Goal: Task Accomplishment & Management: Manage account settings

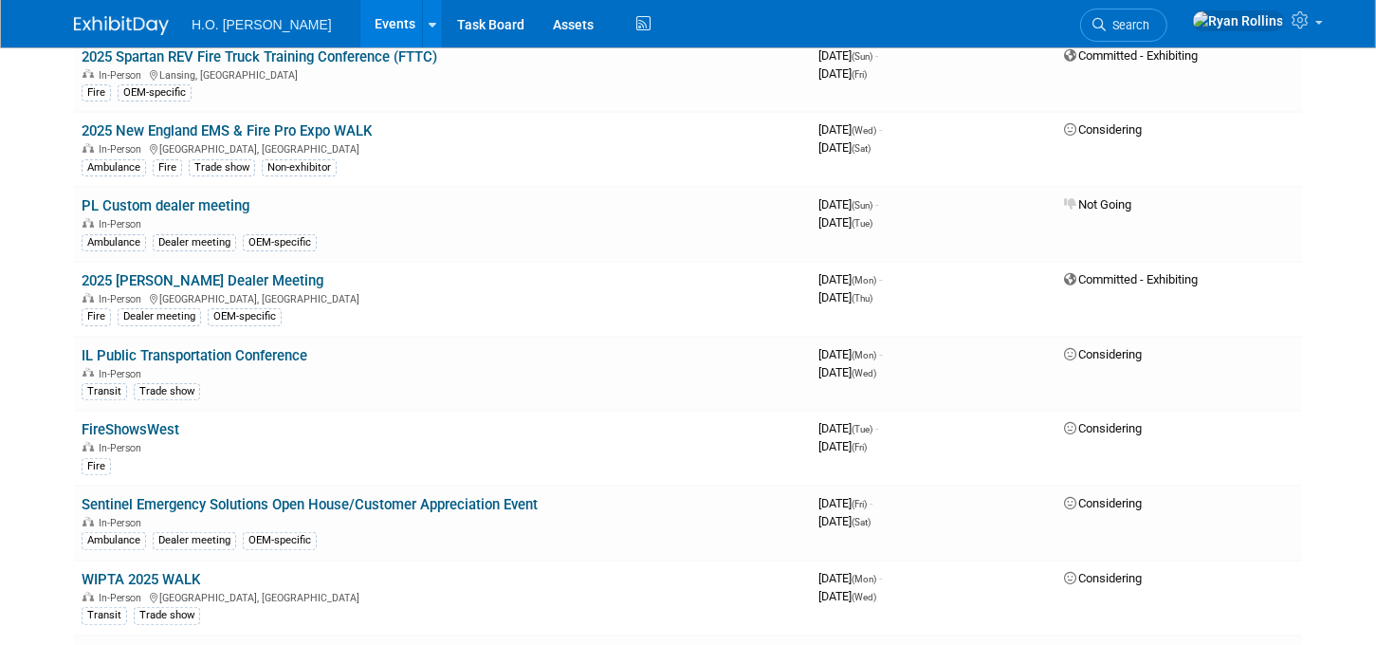
scroll to position [476, 0]
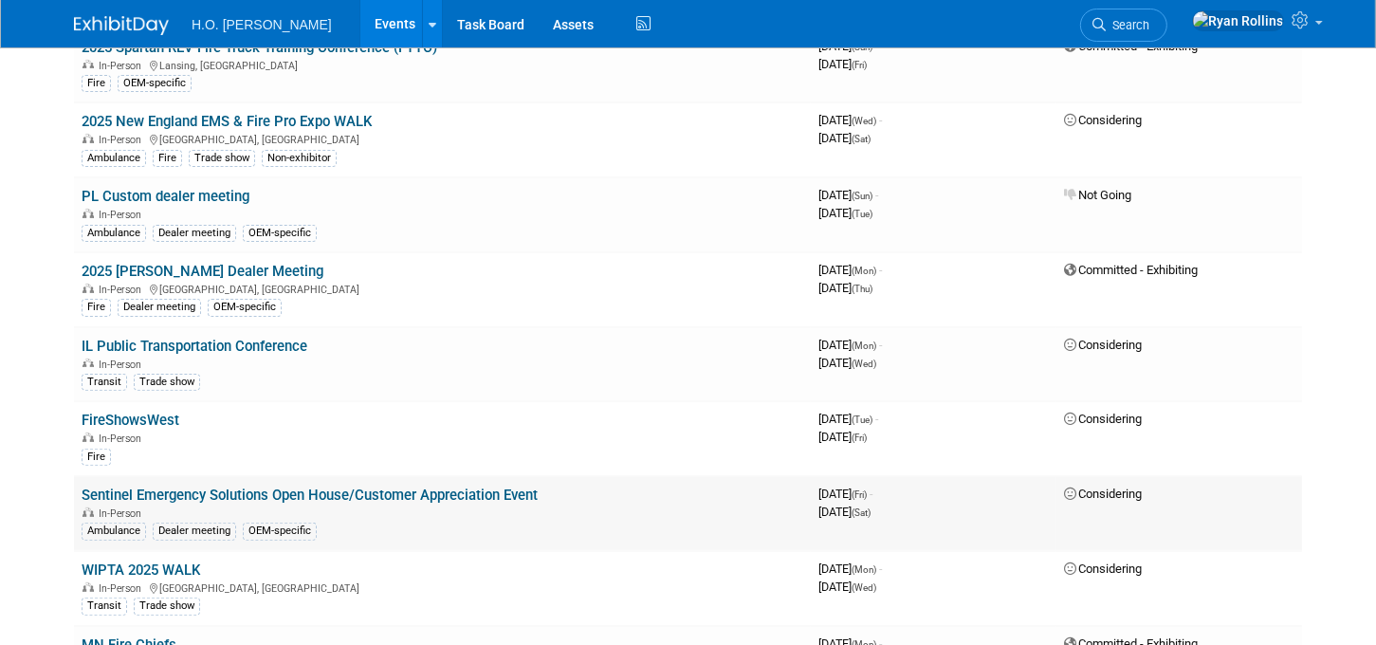
click at [501, 487] on link "Sentinel Emergency Solutions Open House/Customer Appreciation Event" at bounding box center [310, 495] width 456 height 17
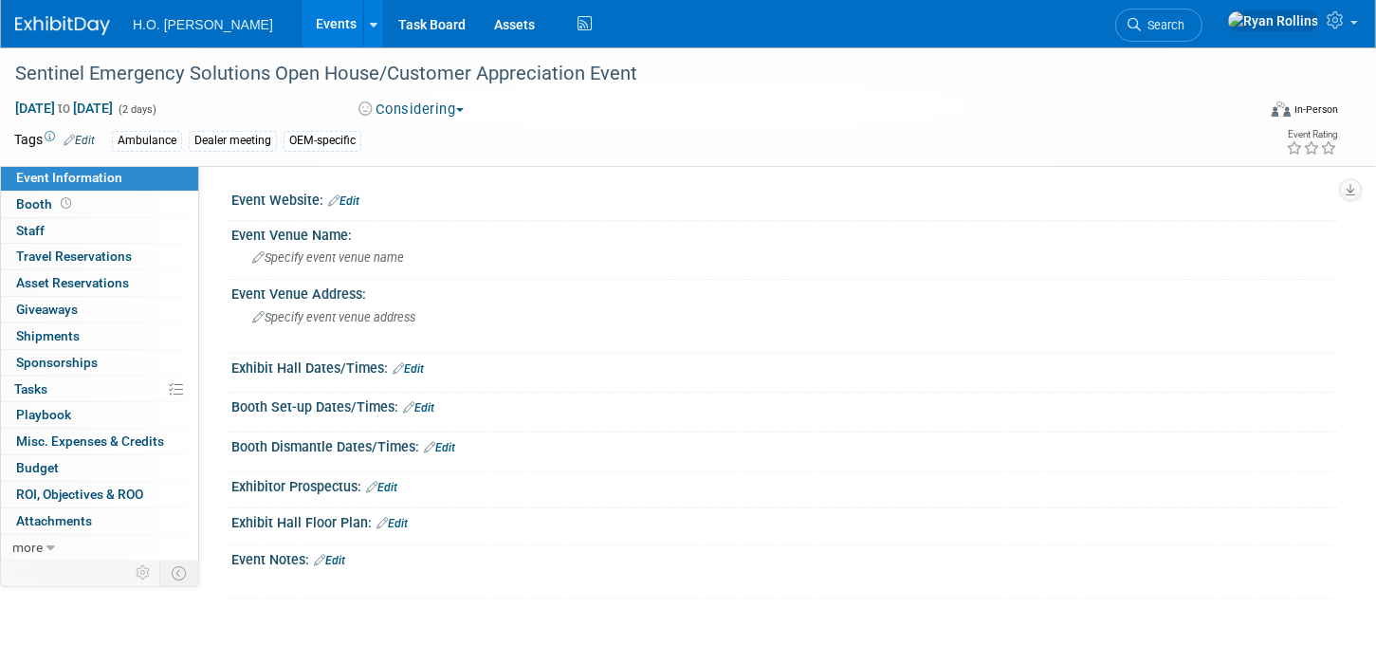
click at [456, 112] on button "Considering" at bounding box center [412, 110] width 119 height 20
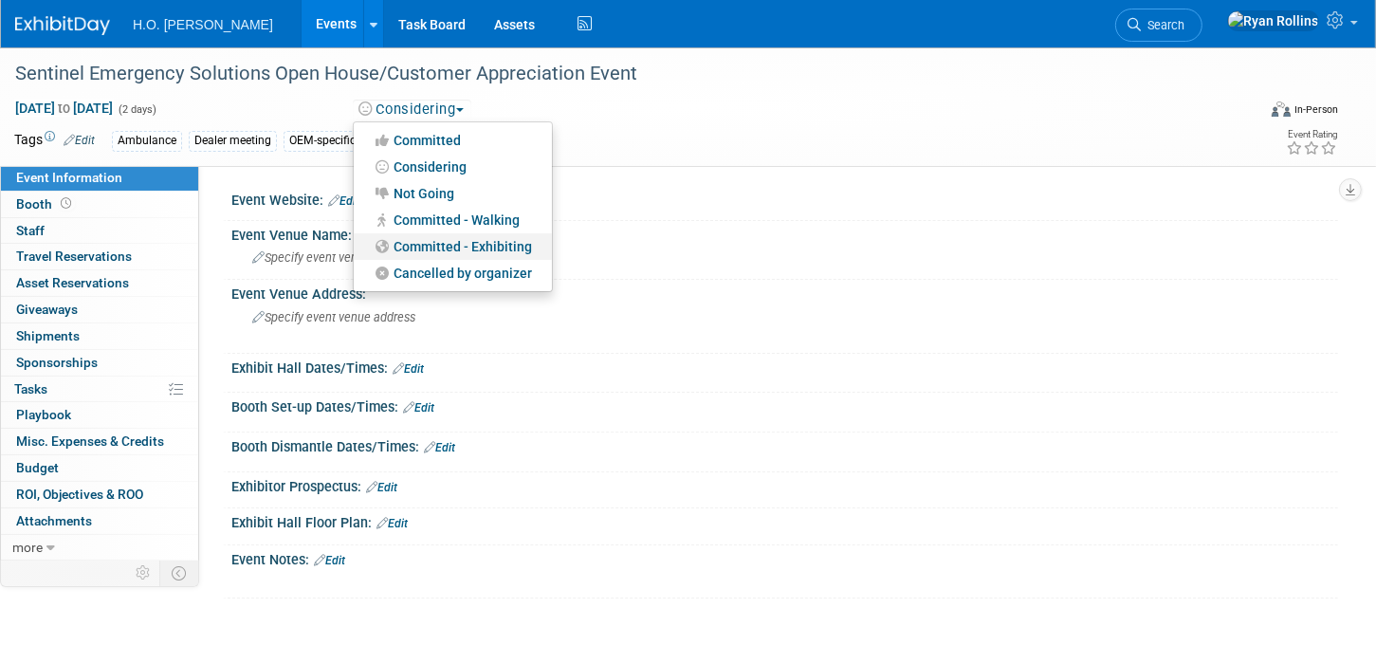
click at [497, 249] on link "Committed - Exhibiting" at bounding box center [453, 246] width 198 height 27
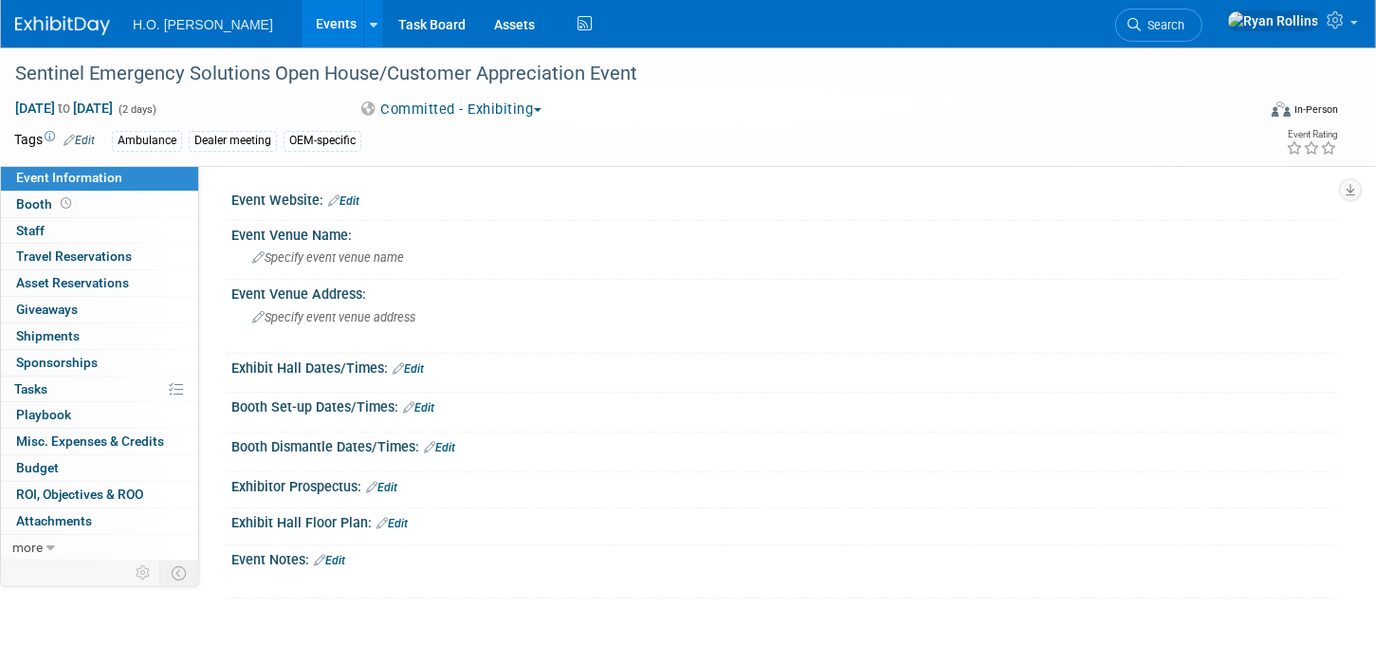
click at [302, 23] on link "Events" at bounding box center [336, 23] width 69 height 47
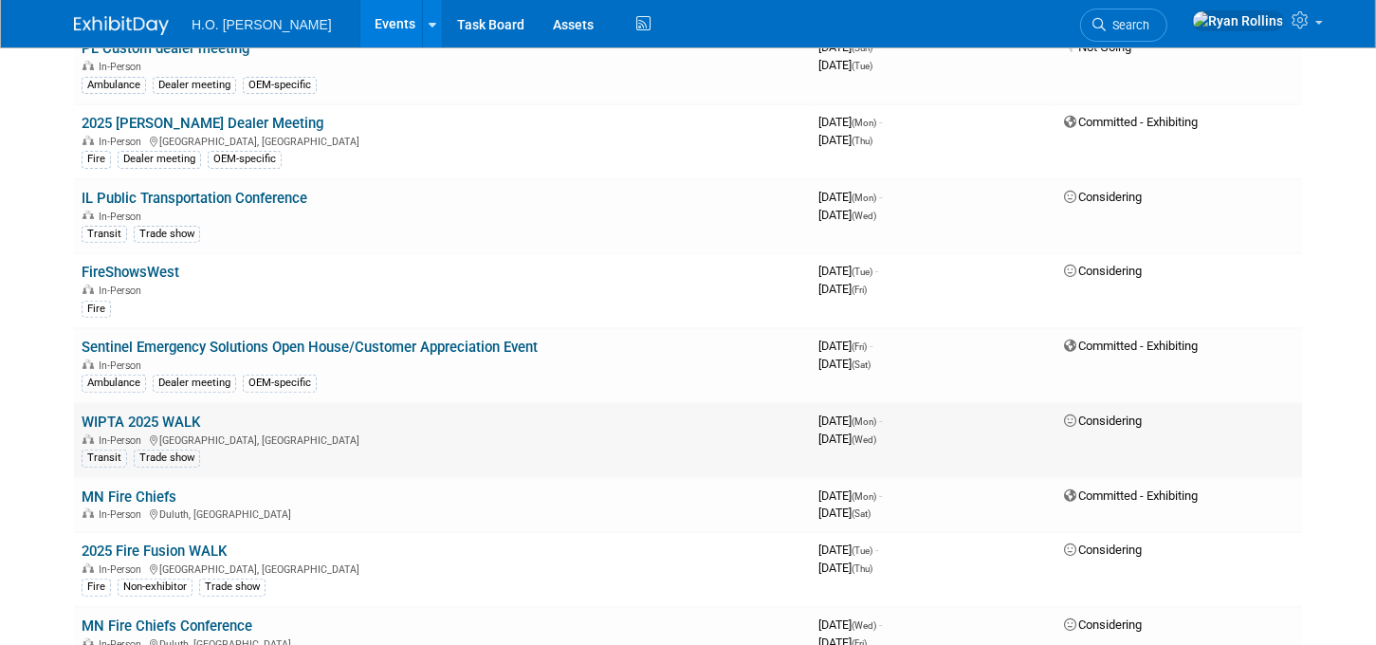
scroll to position [636, 0]
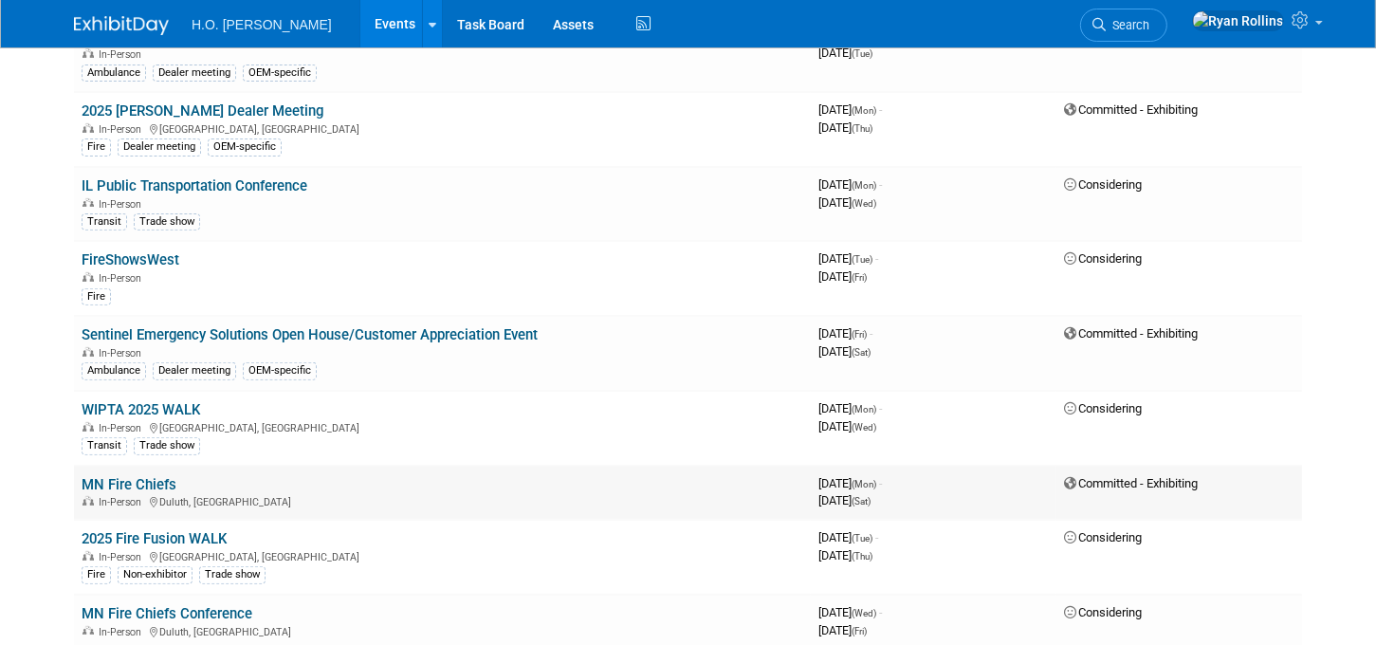
click at [654, 470] on td "MN Fire Chiefs In-Person Duluth, MN" at bounding box center [442, 493] width 737 height 54
click at [106, 478] on link "MN Fire Chiefs" at bounding box center [129, 484] width 95 height 17
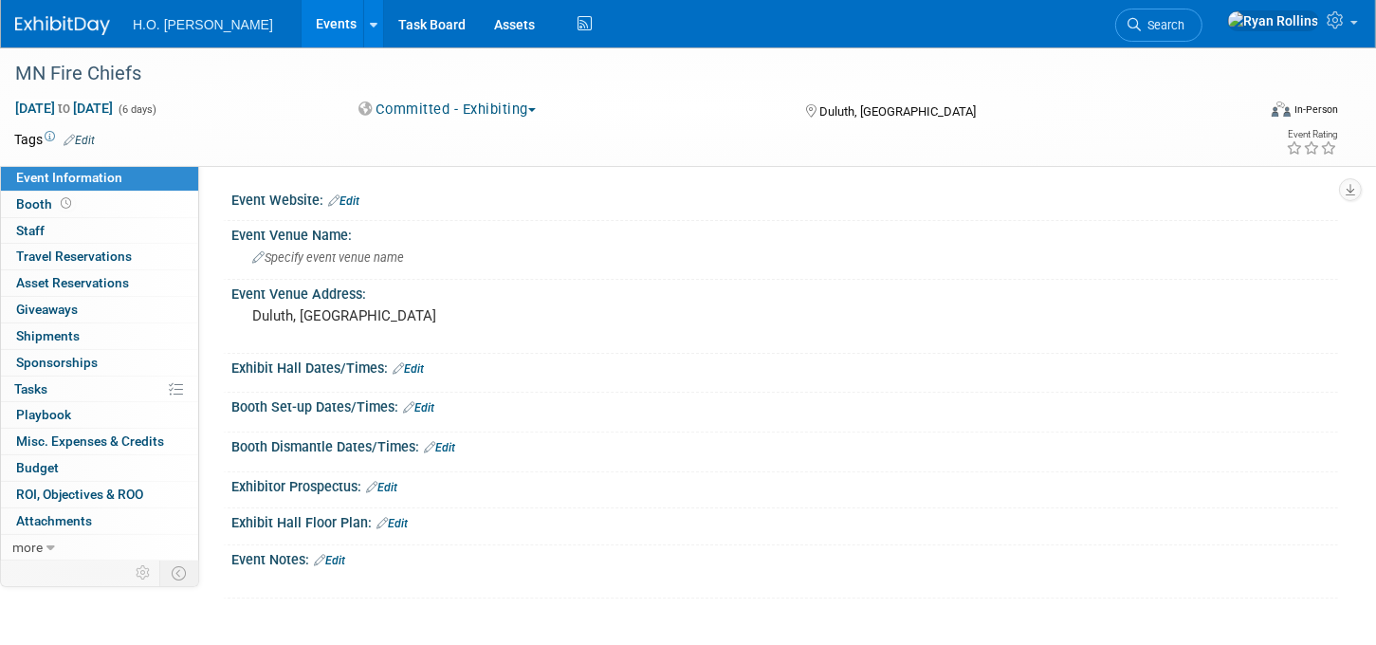
click at [512, 110] on button "Committed - Exhibiting" at bounding box center [449, 110] width 192 height 20
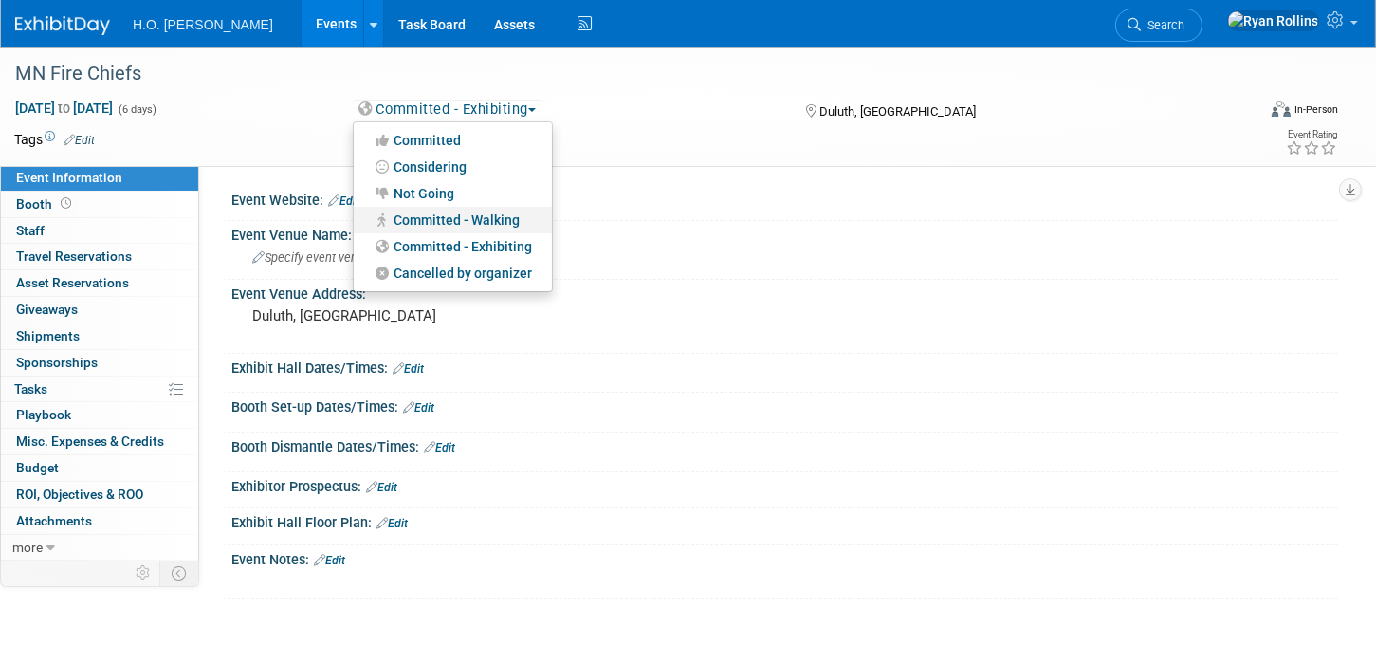
click at [498, 220] on link "Committed - Walking" at bounding box center [453, 220] width 198 height 27
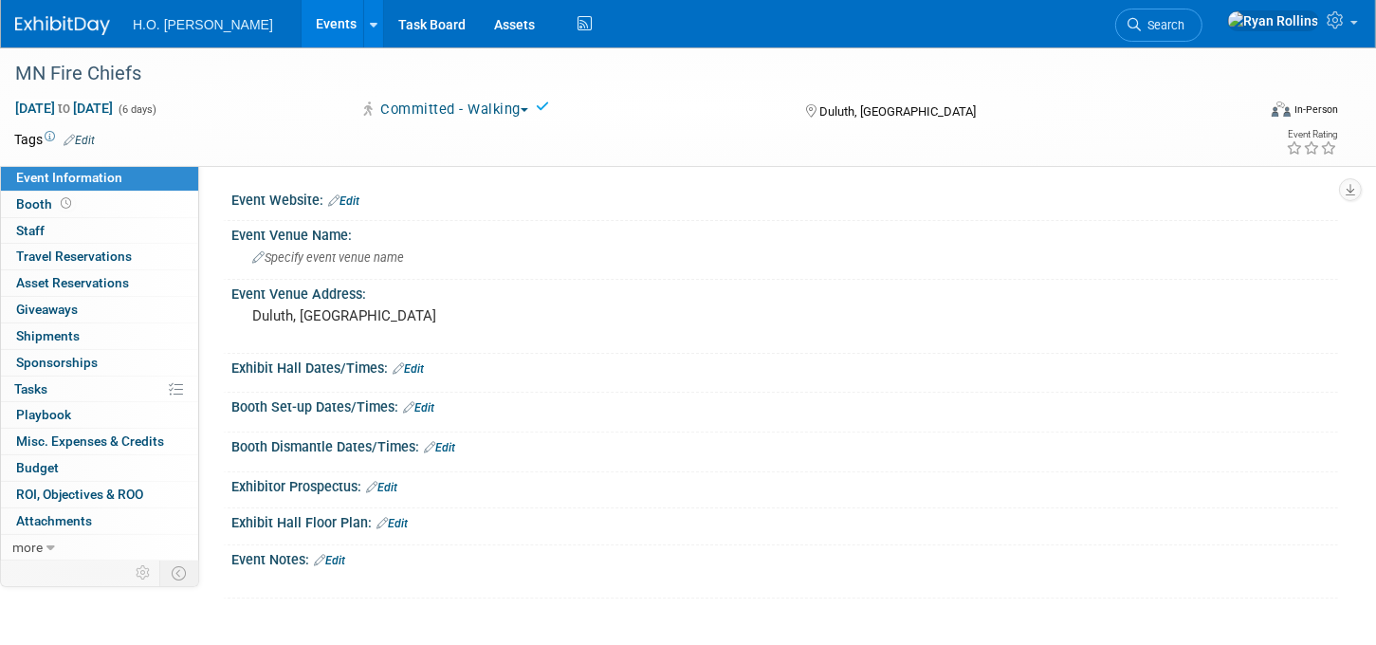
click at [302, 23] on link "Events" at bounding box center [336, 23] width 69 height 47
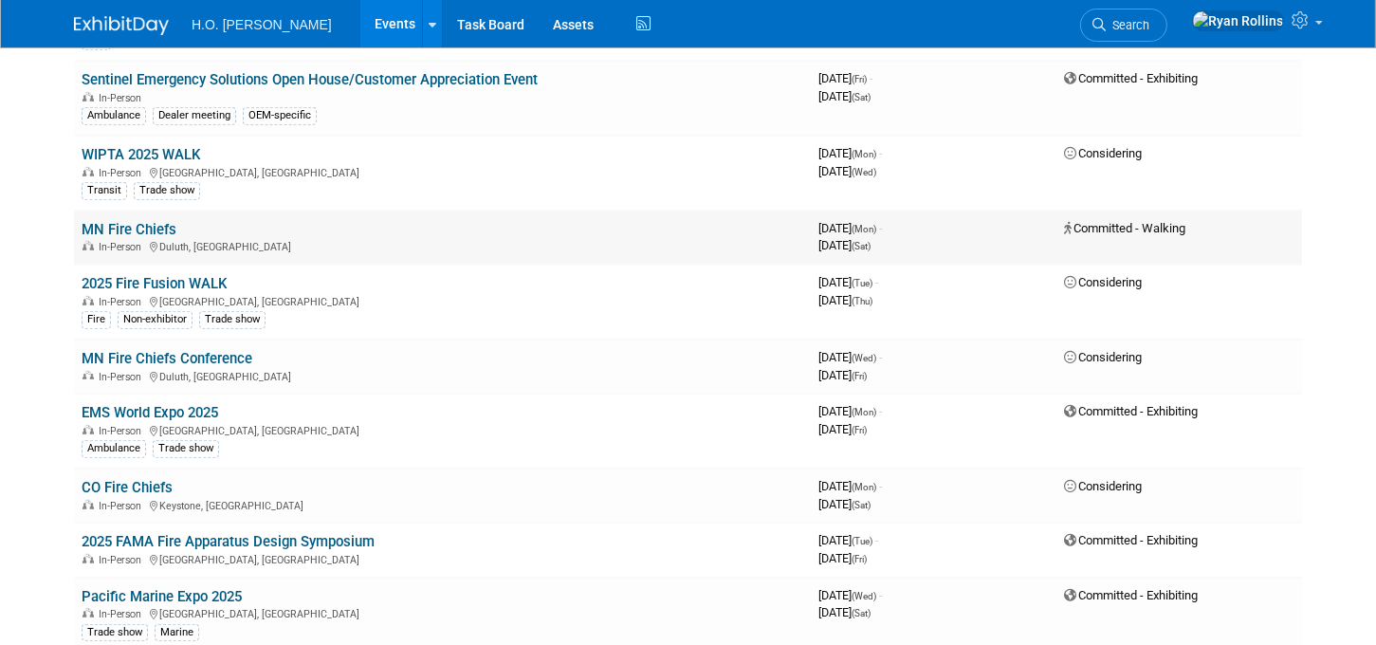
scroll to position [901, 0]
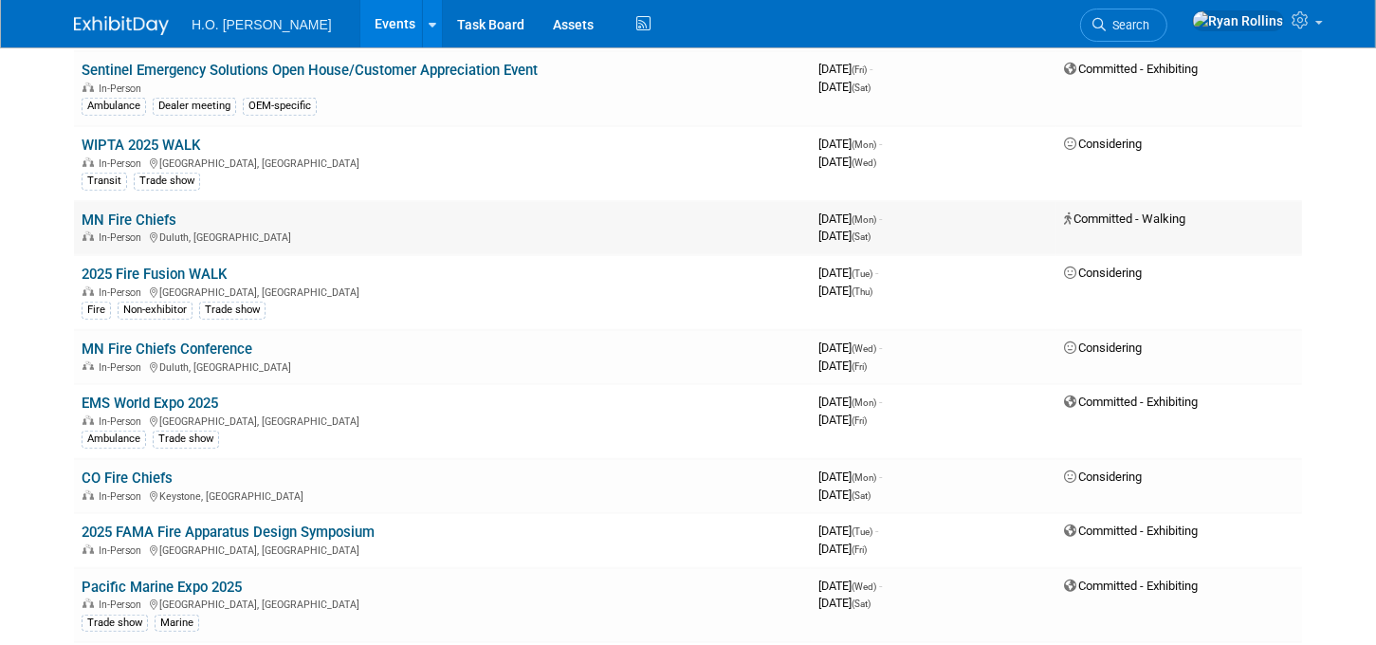
click at [142, 212] on link "MN Fire Chiefs" at bounding box center [129, 220] width 95 height 17
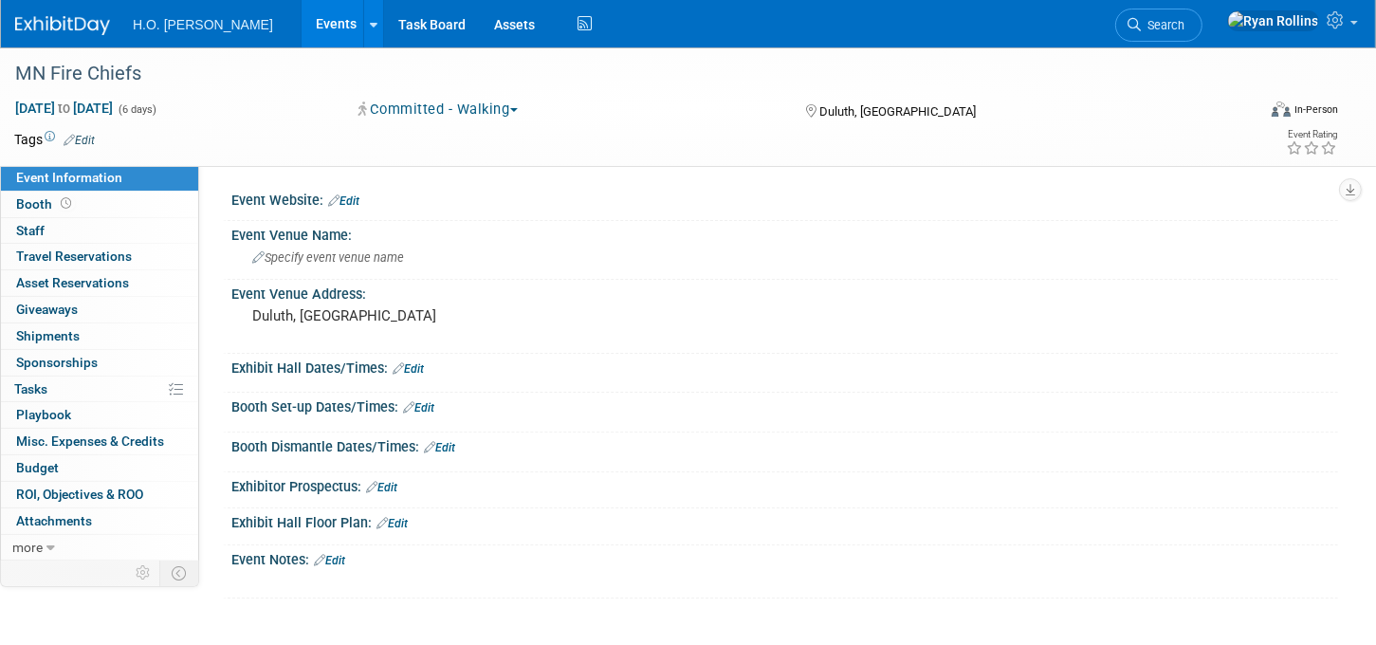
click at [86, 138] on link "Edit" at bounding box center [79, 140] width 31 height 13
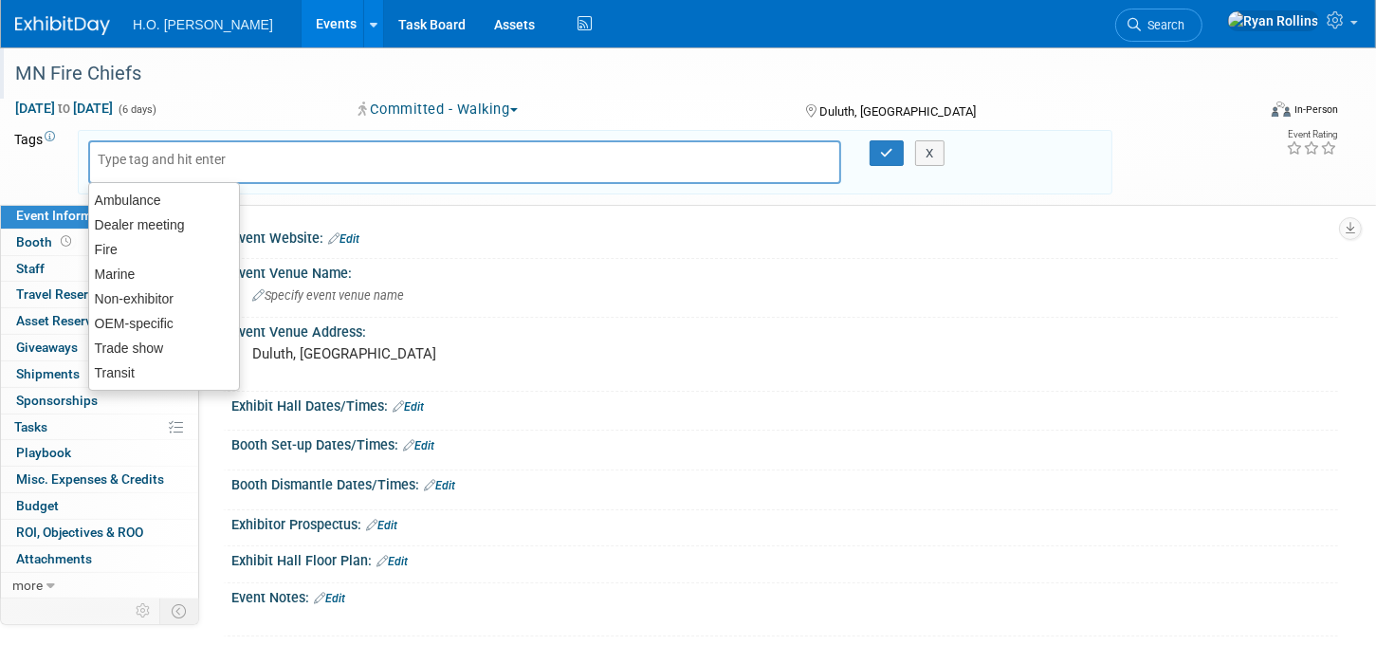
click at [315, 83] on div "MN Fire Chiefs" at bounding box center [617, 74] width 1217 height 34
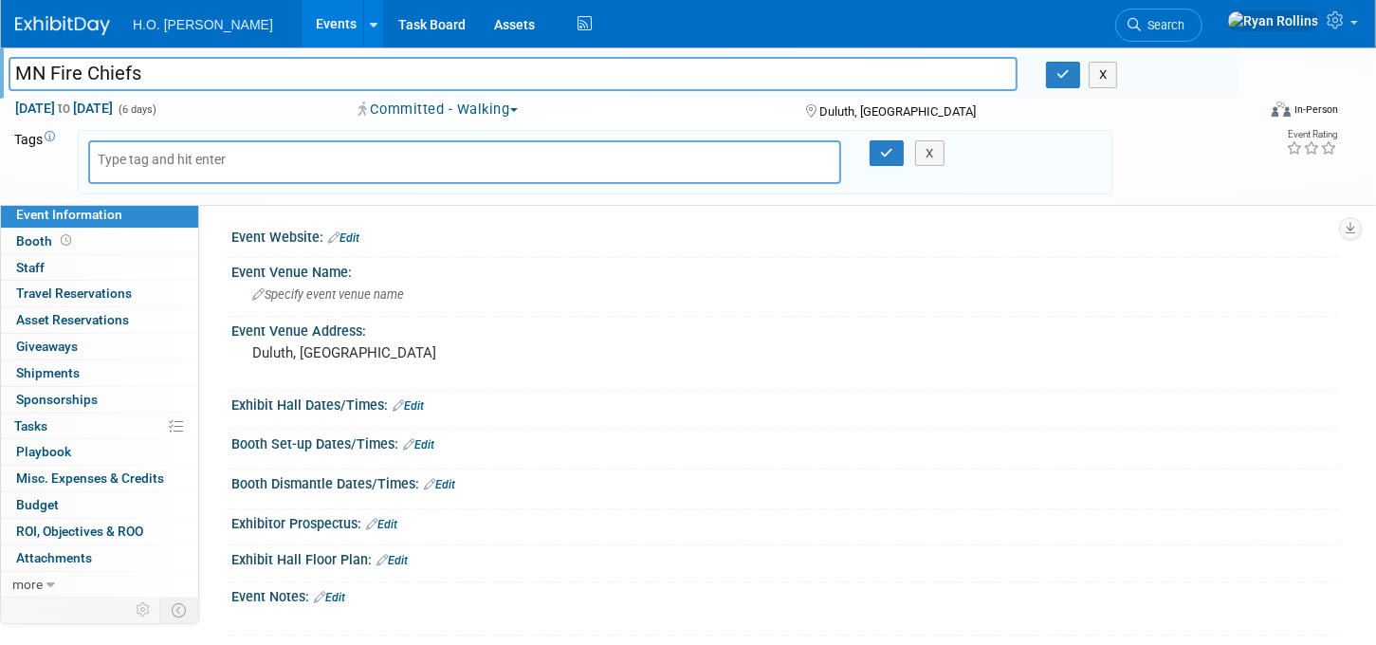
click at [1171, 117] on div "Virtual In-Person Hybrid <img src="[URL][DOMAIN_NAME]" style="width: 22px; heig…" at bounding box center [1239, 113] width 197 height 28
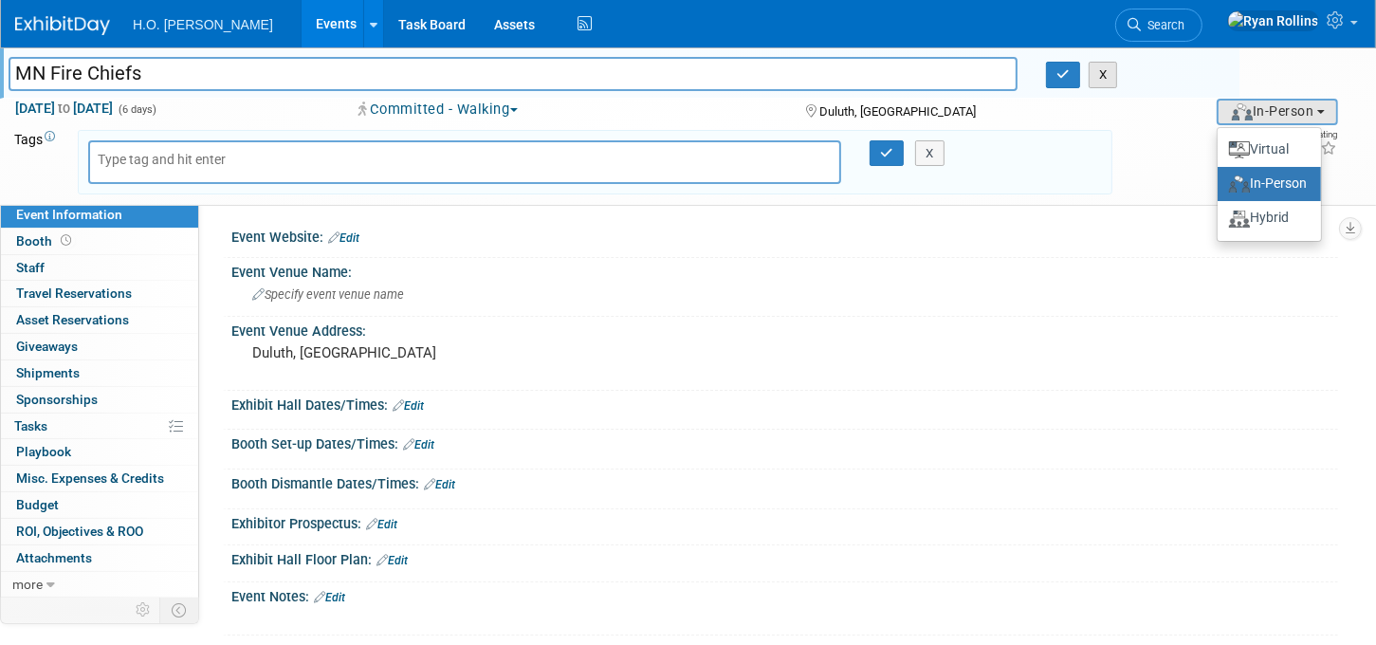
click at [1100, 72] on button "X" at bounding box center [1103, 75] width 29 height 27
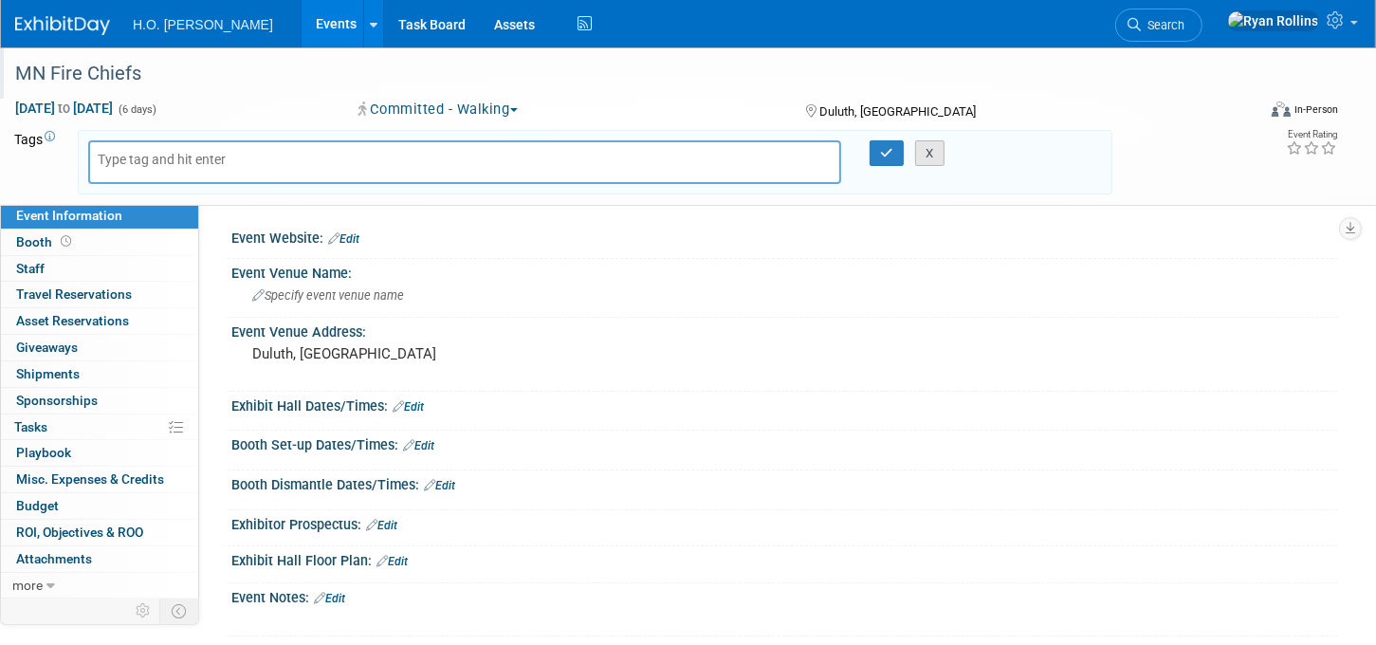
click at [926, 151] on button "X" at bounding box center [929, 153] width 29 height 27
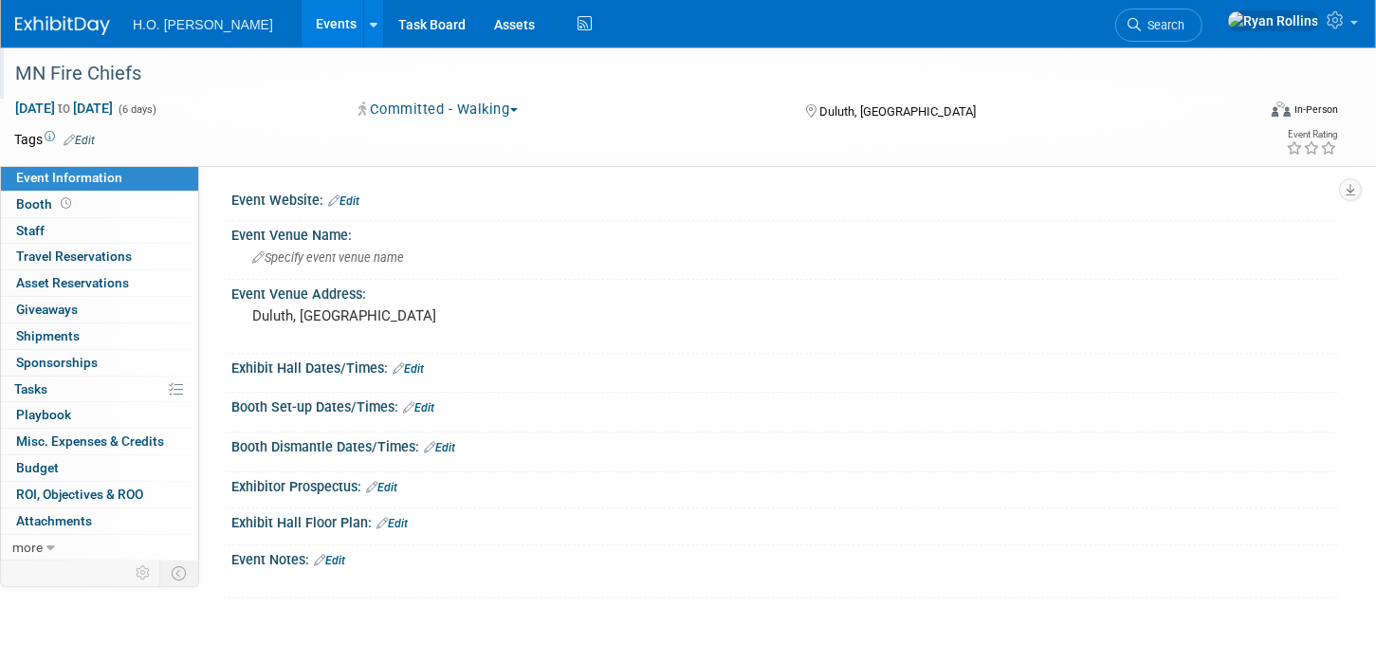
click at [512, 113] on button "Committed - Walking" at bounding box center [439, 110] width 173 height 20
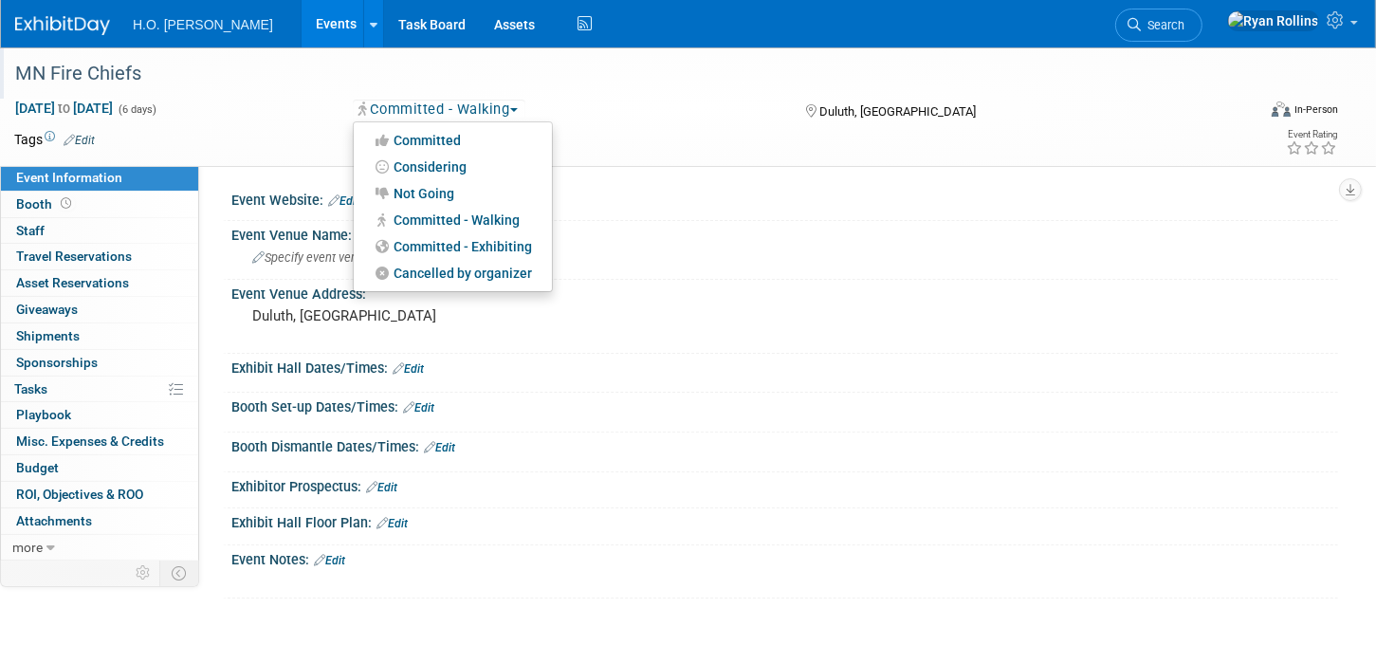
click at [950, 121] on div "Oct 13, 2025 to Oct 18, 2025 (6 days) Oct 13, 2025 to Oct 18, 2025 Committed - …" at bounding box center [676, 113] width 1353 height 28
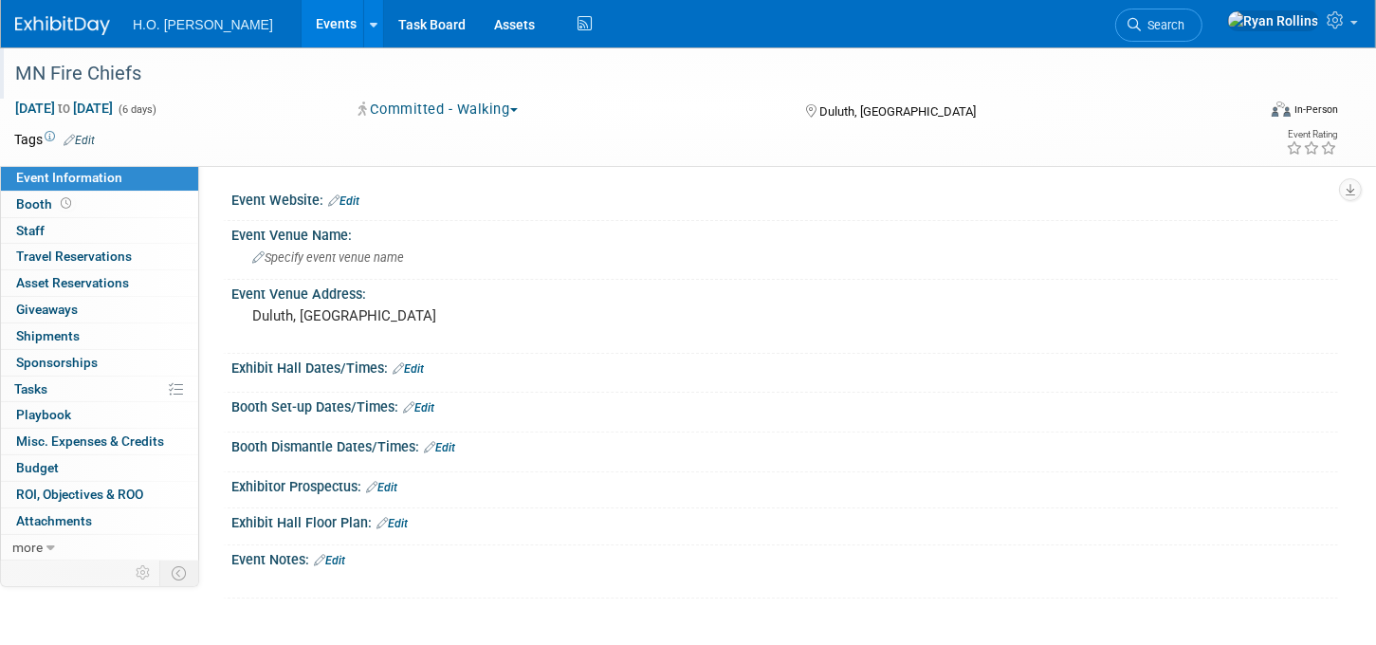
click at [302, 24] on link "Events" at bounding box center [336, 23] width 69 height 47
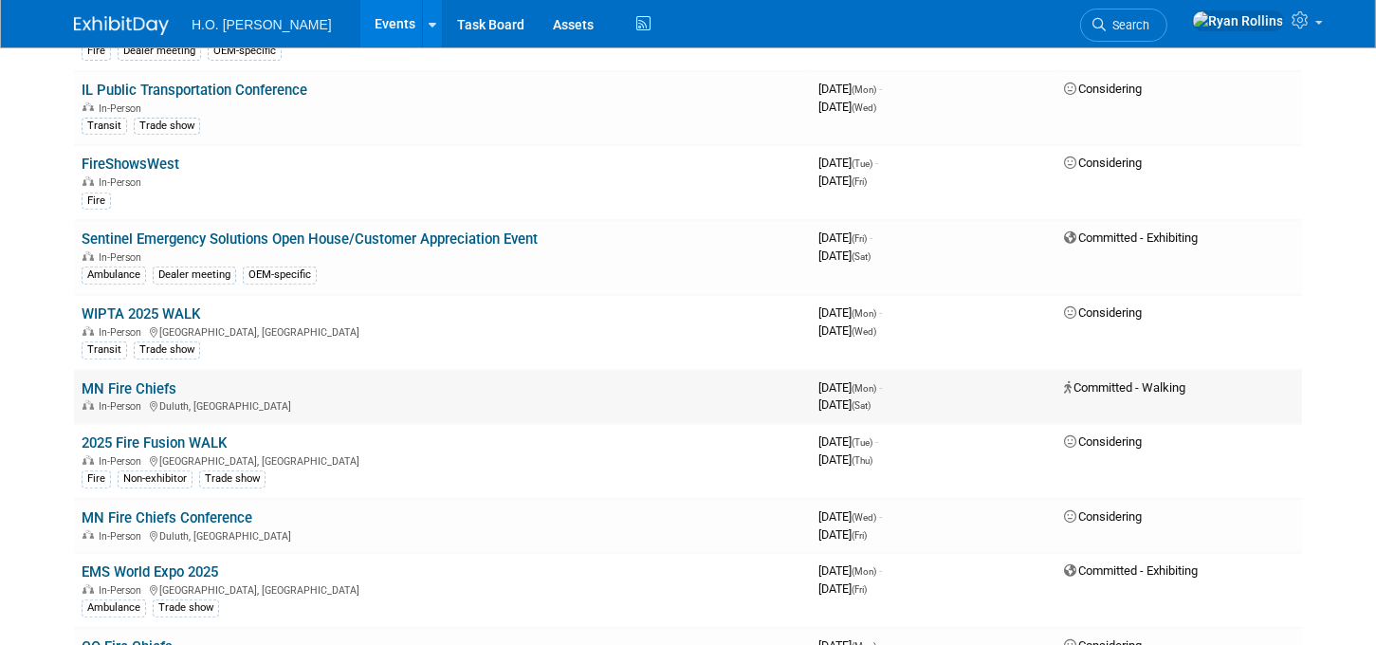
scroll to position [780, 0]
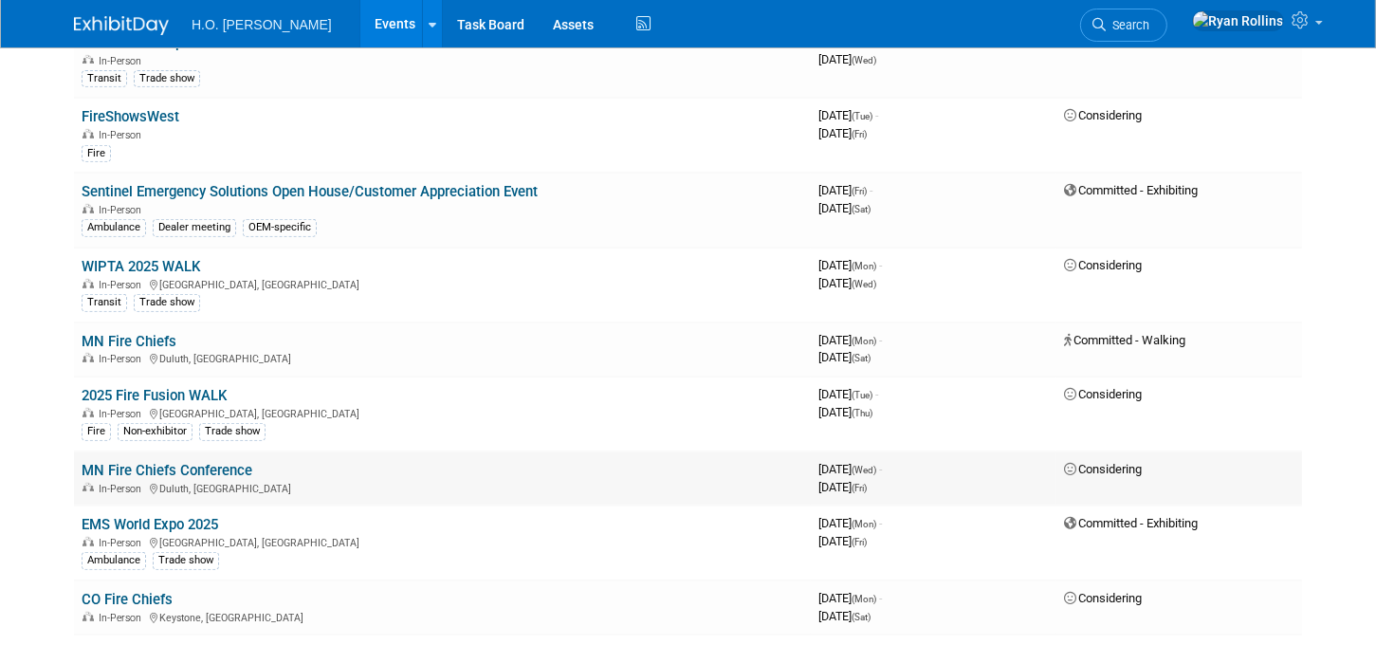
click at [227, 462] on link "MN Fire Chiefs Conference" at bounding box center [167, 470] width 171 height 17
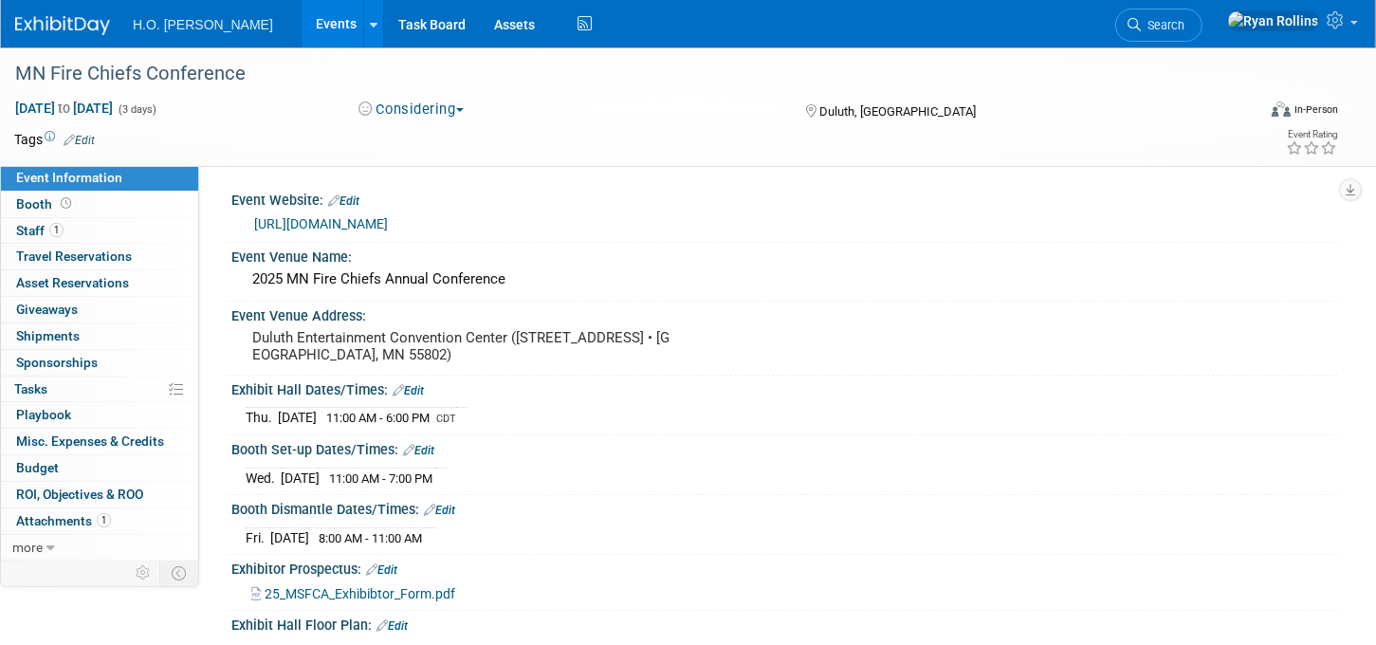
click at [457, 107] on button "Considering" at bounding box center [412, 110] width 119 height 20
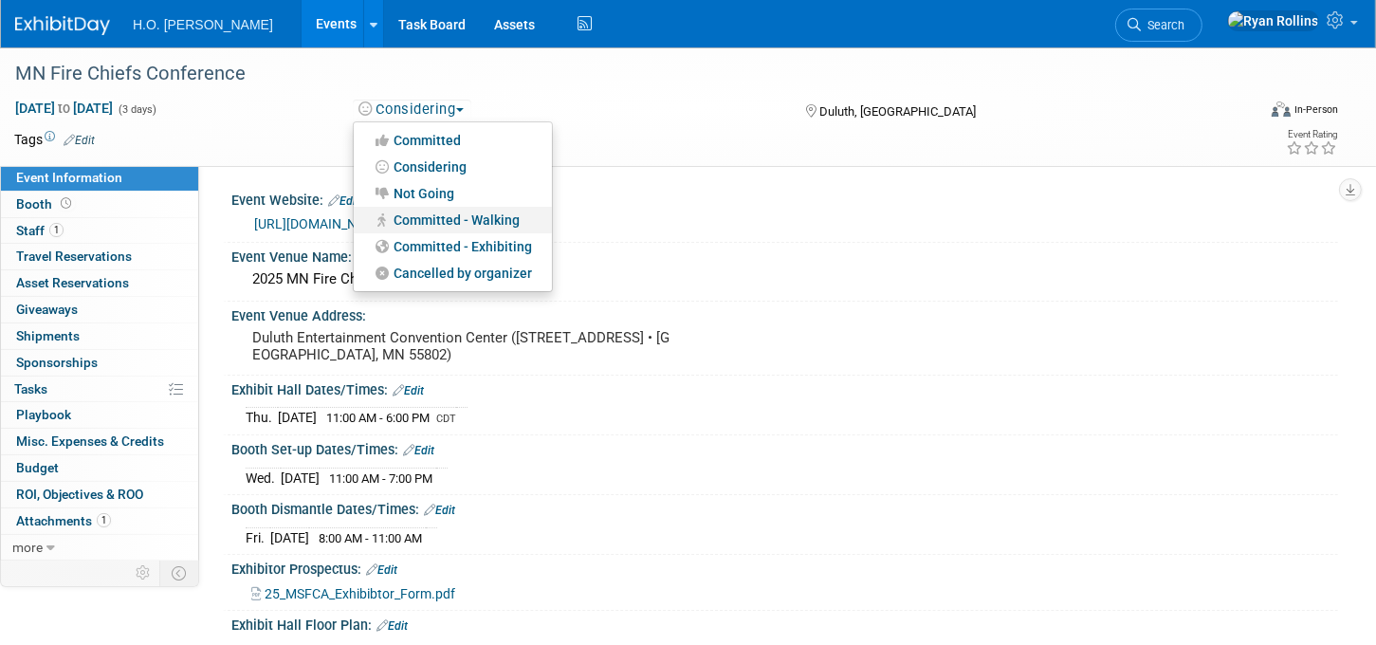
click at [461, 218] on link "Committed - Walking" at bounding box center [453, 220] width 198 height 27
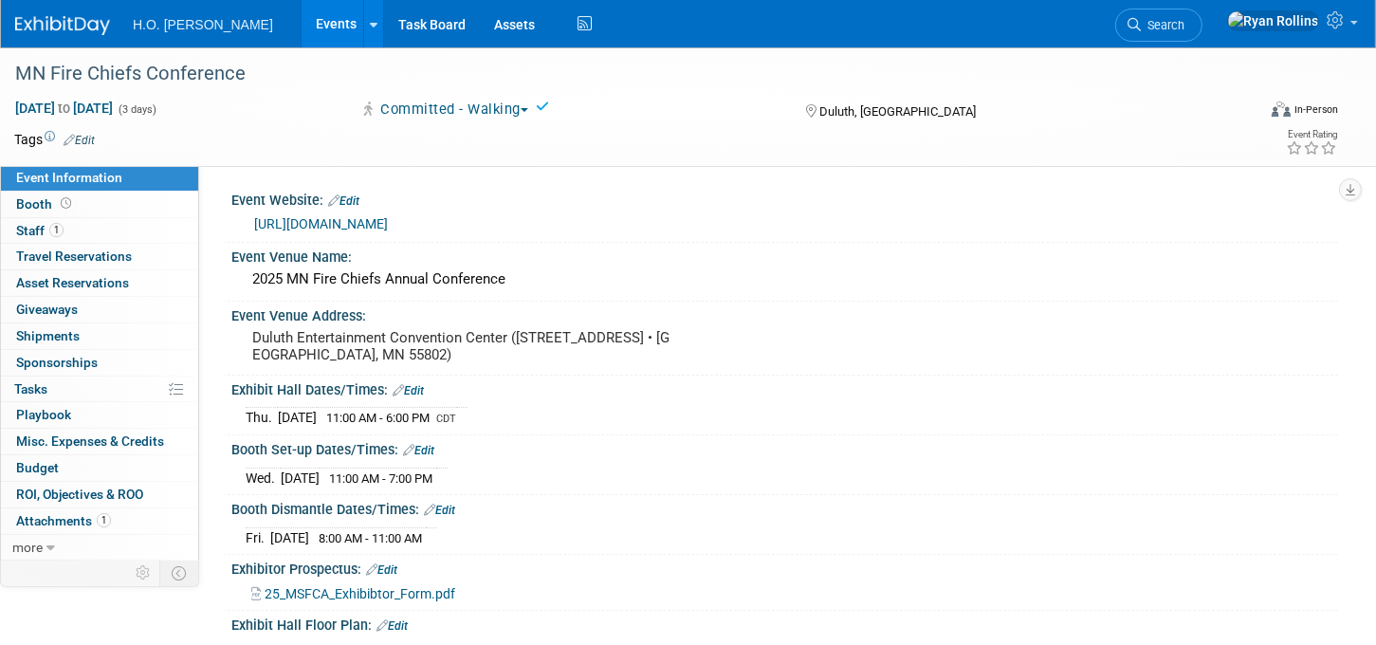
click at [302, 22] on link "Events" at bounding box center [336, 23] width 69 height 47
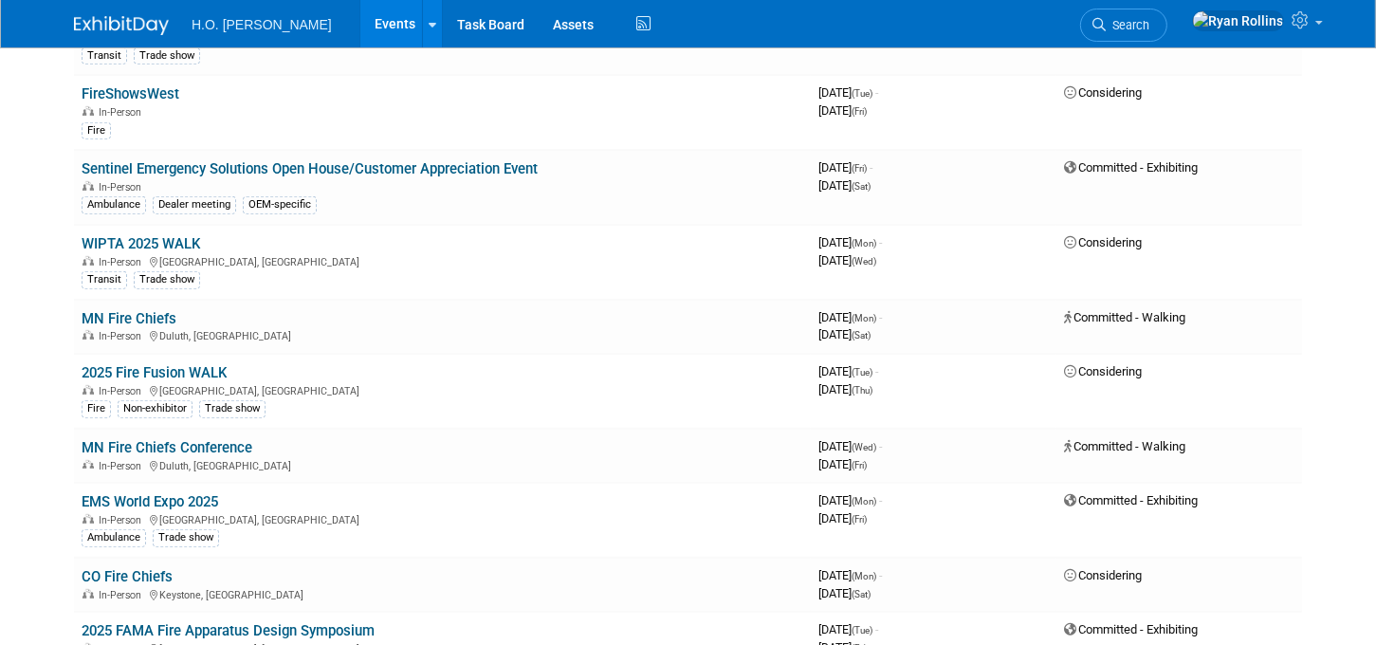
scroll to position [804, 0]
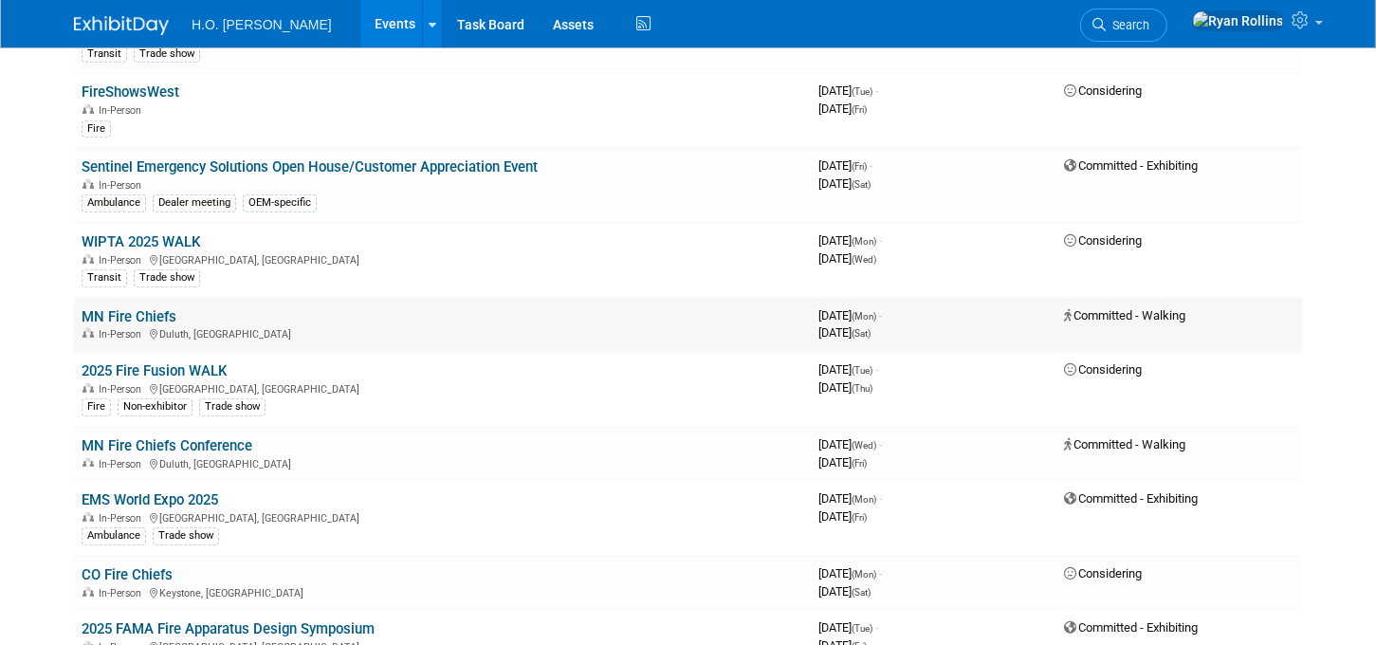
drag, startPoint x: 289, startPoint y: 307, endPoint x: 818, endPoint y: 318, distance: 528.4
click at [818, 318] on td "3969302400 October 13, 2025 (Mon) - October 18, 2025 (Sat)" at bounding box center [934, 325] width 246 height 54
click at [429, 17] on div at bounding box center [433, 23] width 8 height 19
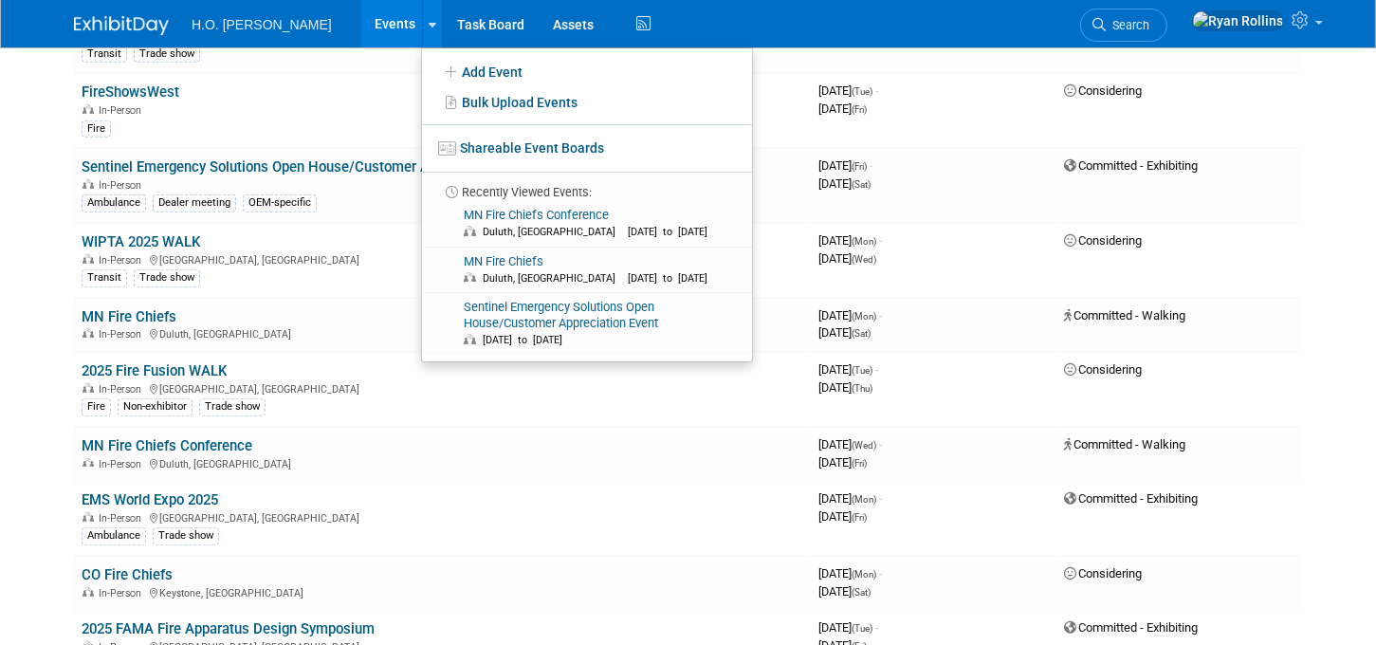
click at [732, 33] on div "H.O. Bostrom Events Add Event Bulk Upload Events Shareable Event Boards Recentl…" at bounding box center [688, 23] width 1228 height 47
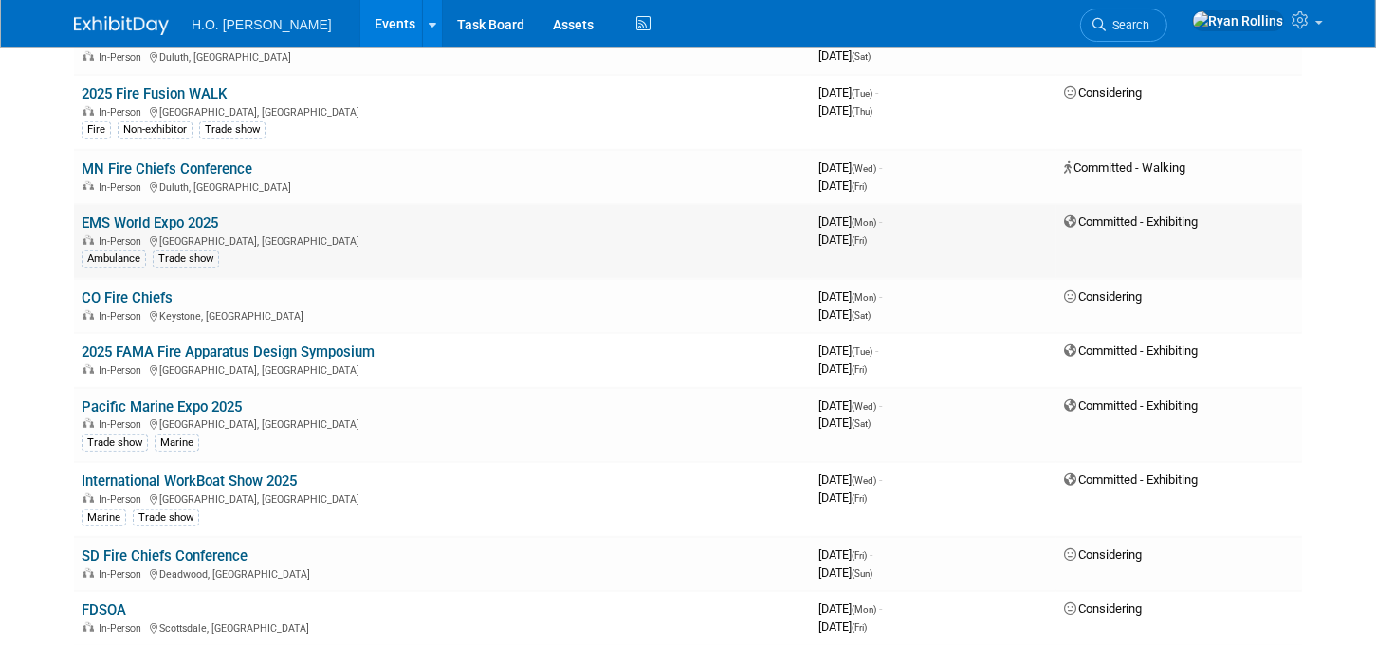
scroll to position [1111, 0]
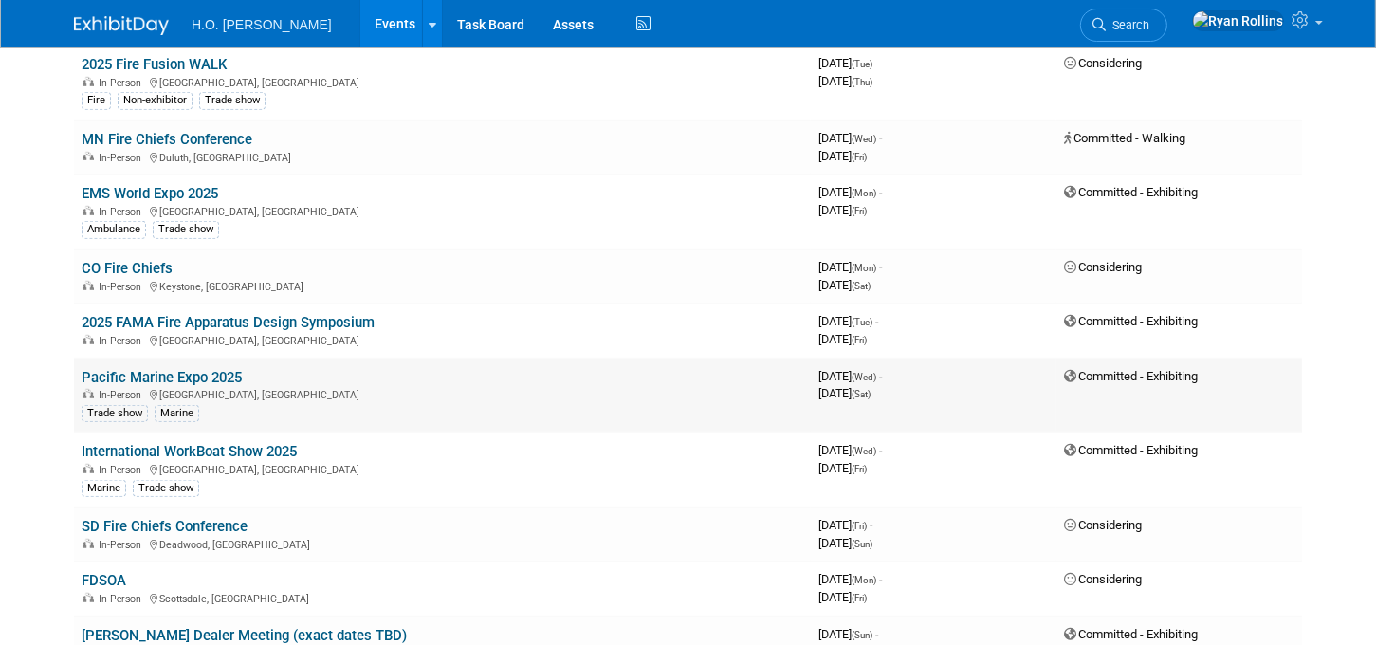
click at [223, 369] on link "Pacific Marine Expo 2025" at bounding box center [162, 377] width 160 height 17
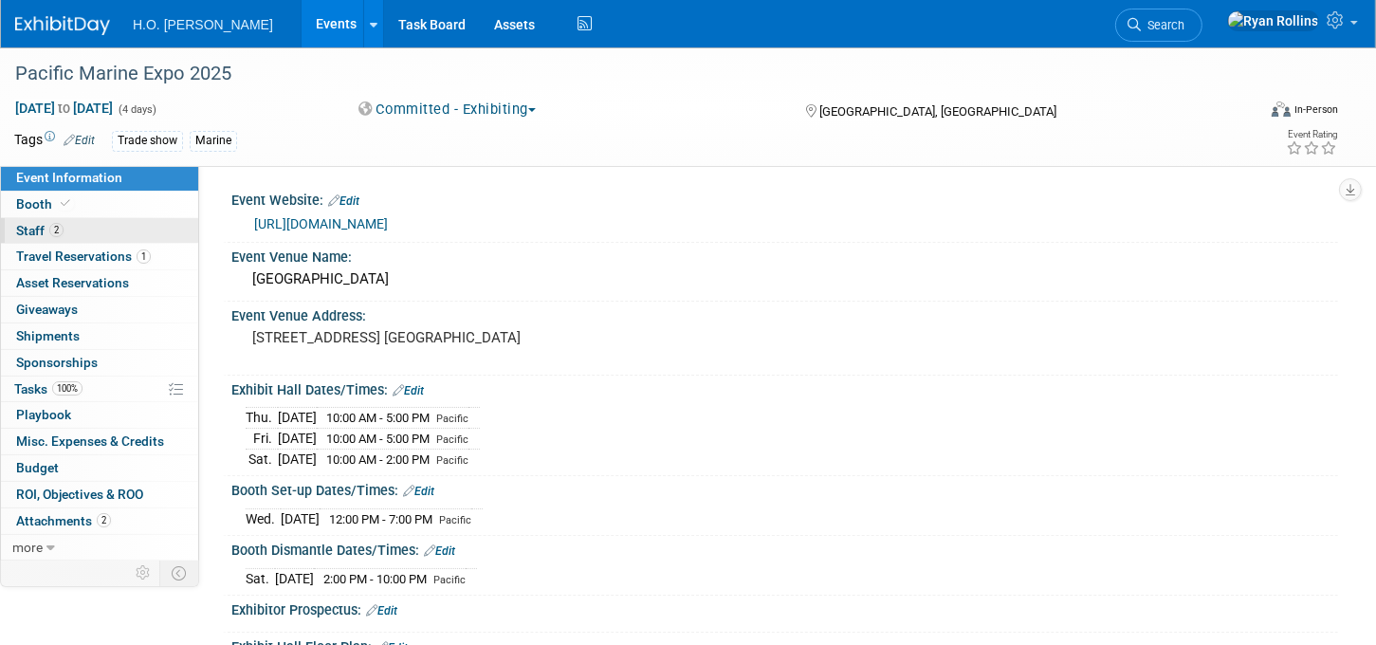
click at [23, 227] on span "Staff 2" at bounding box center [39, 230] width 47 height 15
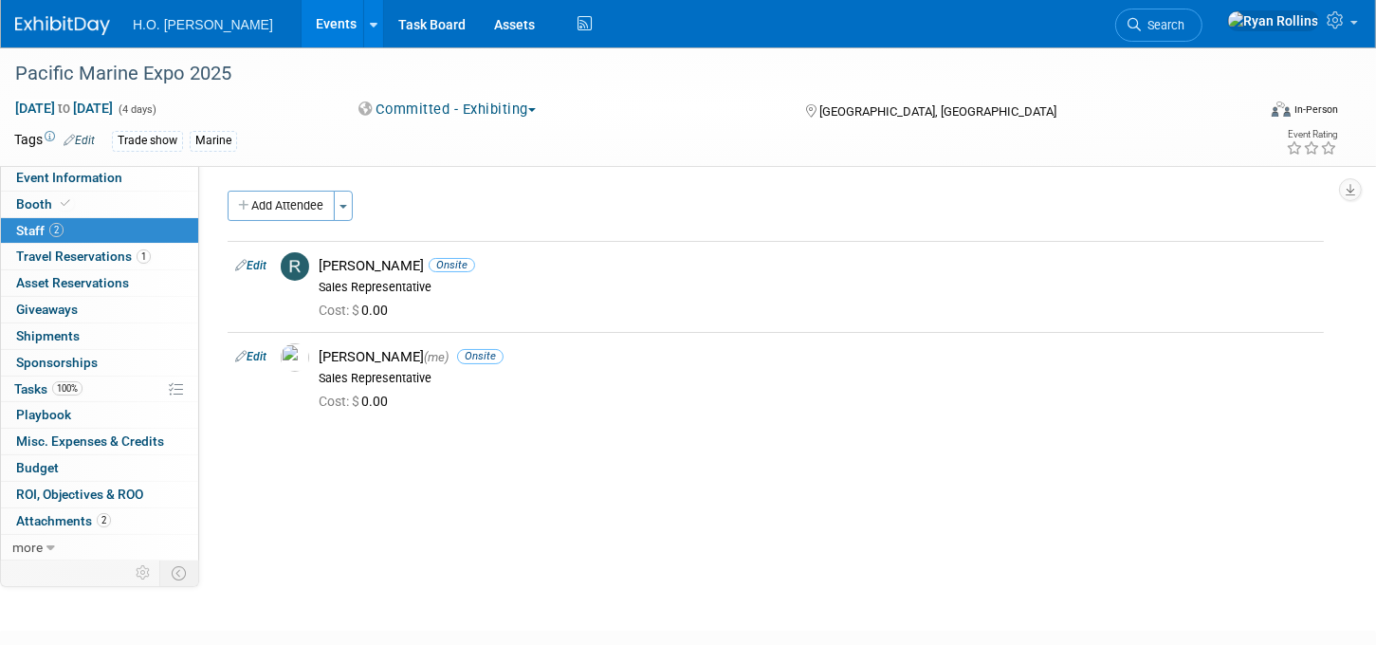
click at [302, 22] on link "Events" at bounding box center [336, 23] width 69 height 47
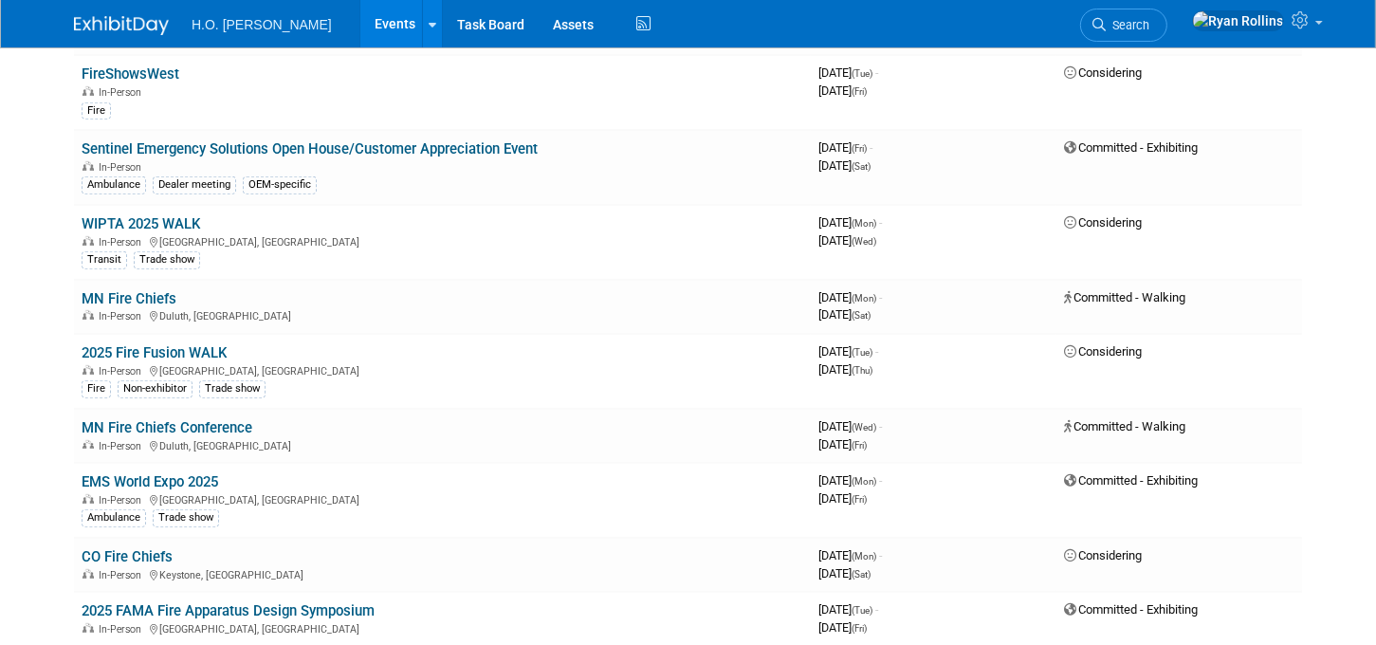
scroll to position [1226, 0]
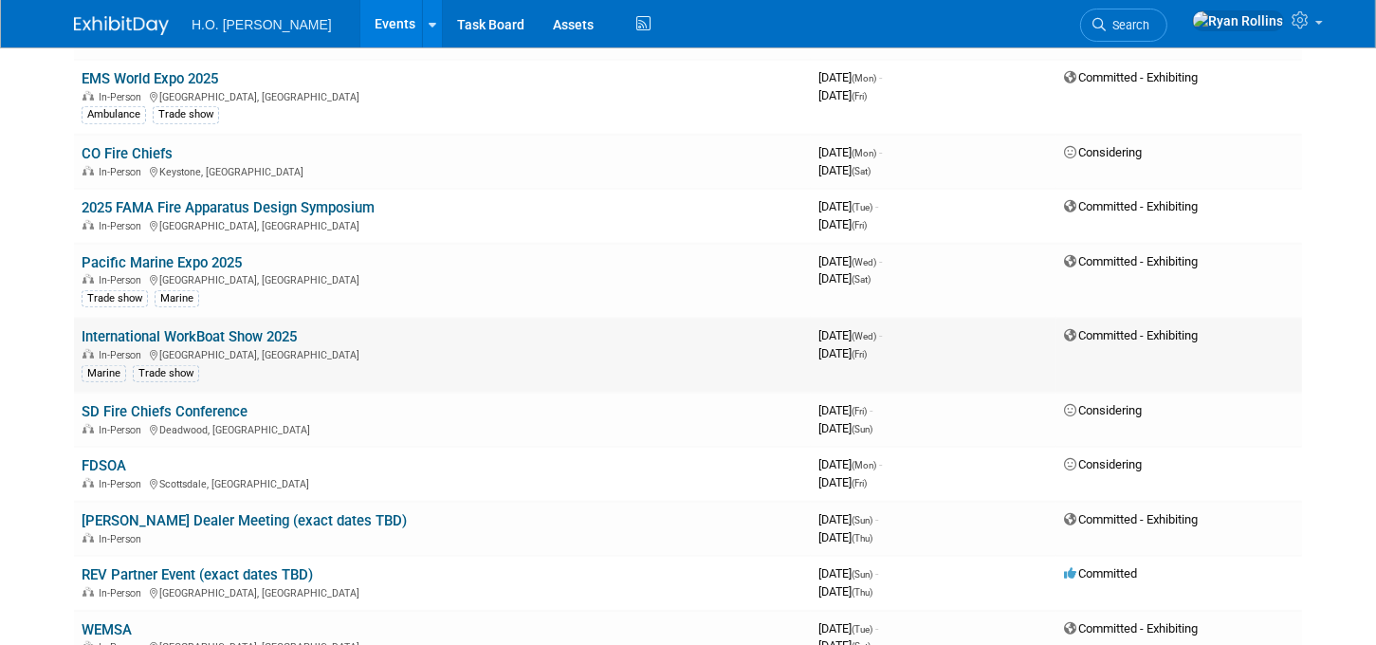
click at [254, 328] on link "International WorkBoat Show 2025" at bounding box center [189, 336] width 215 height 17
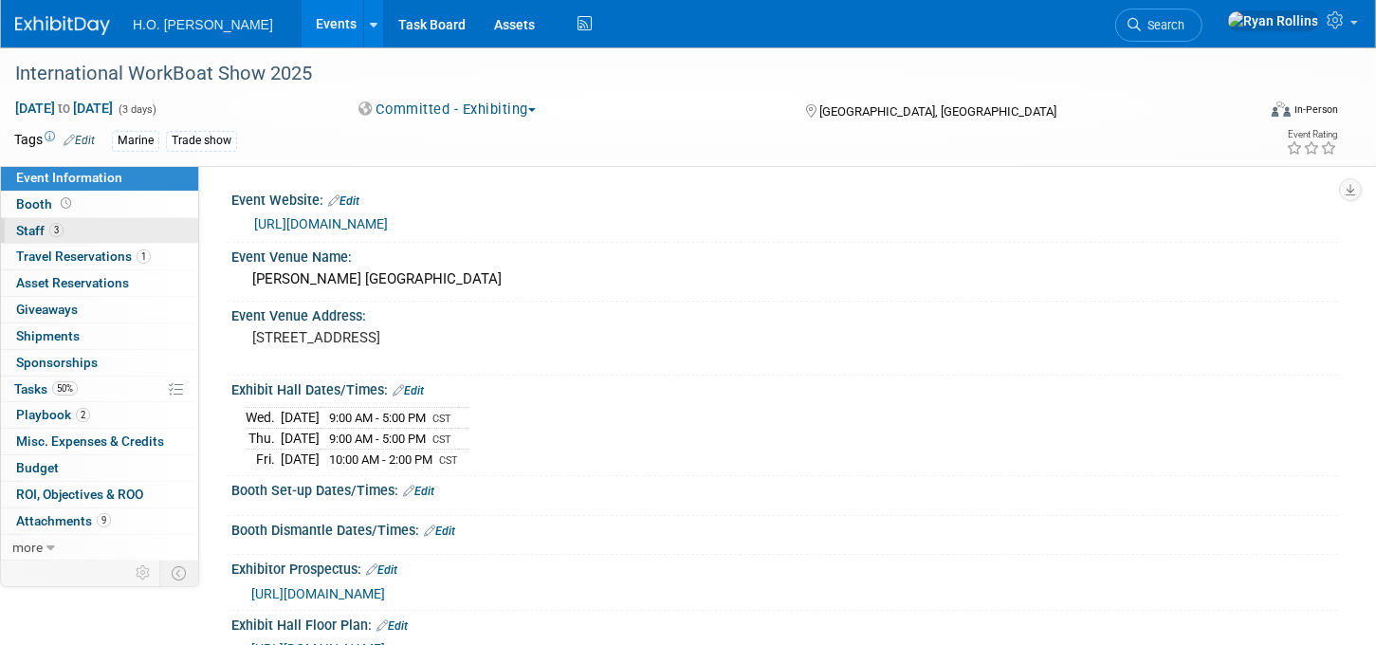
click at [35, 228] on span "Staff 3" at bounding box center [39, 230] width 47 height 15
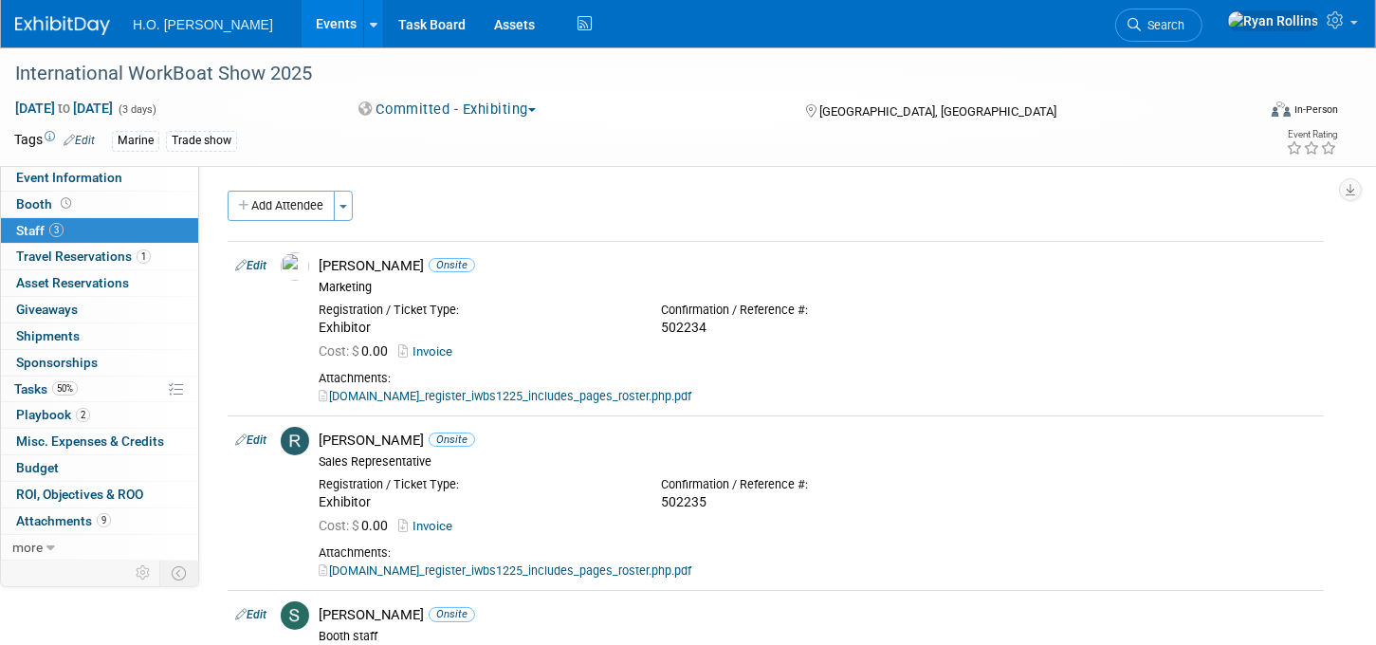
click at [302, 18] on link "Events" at bounding box center [336, 23] width 69 height 47
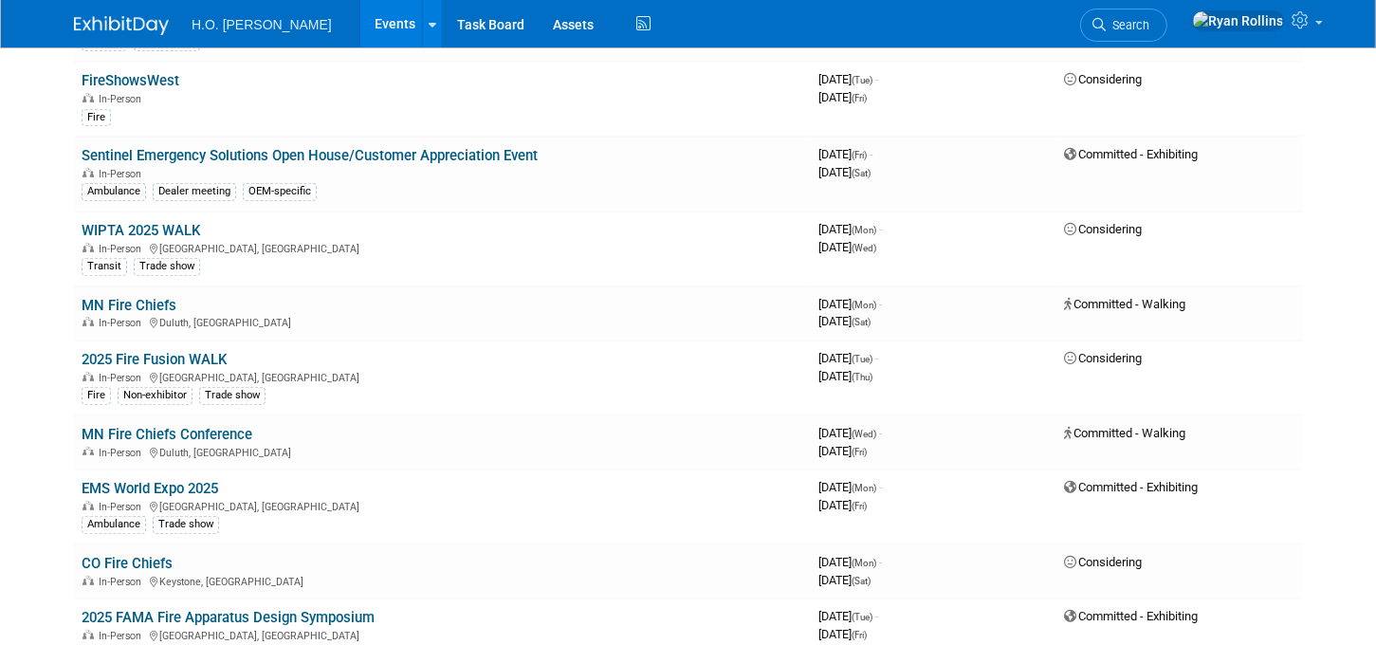
scroll to position [818, 0]
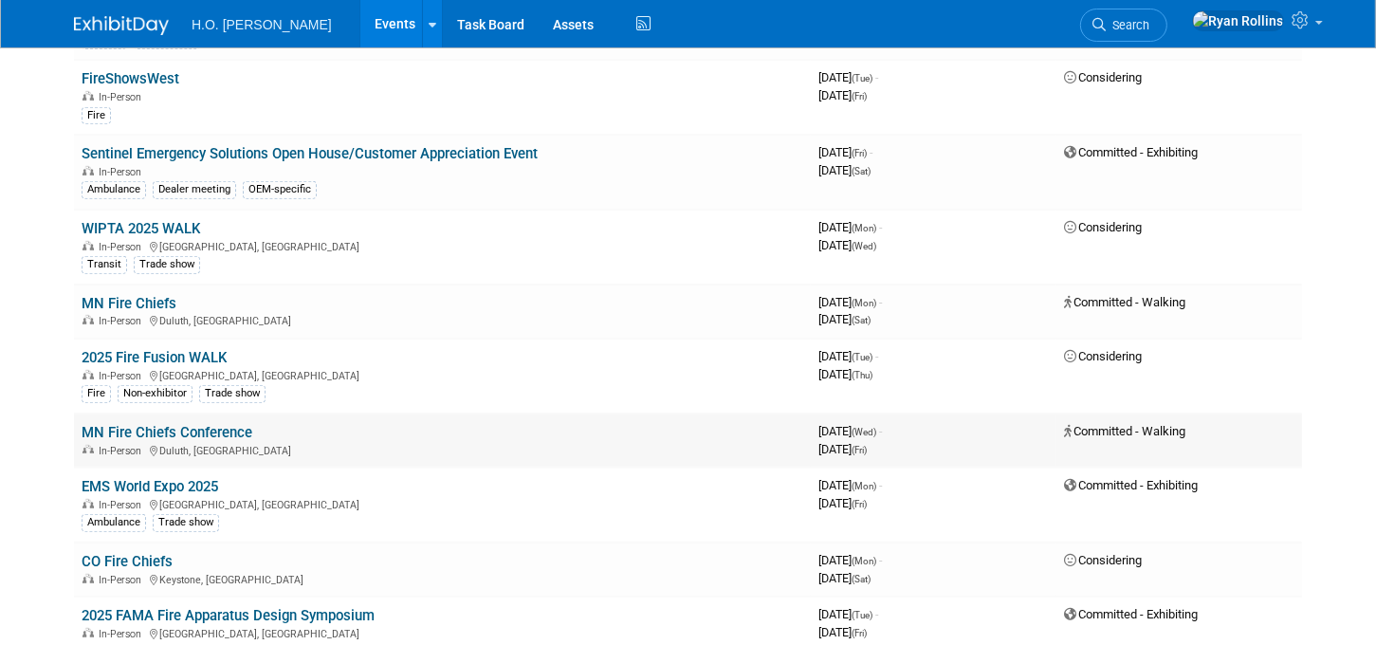
click at [189, 424] on link "MN Fire Chiefs Conference" at bounding box center [167, 432] width 171 height 17
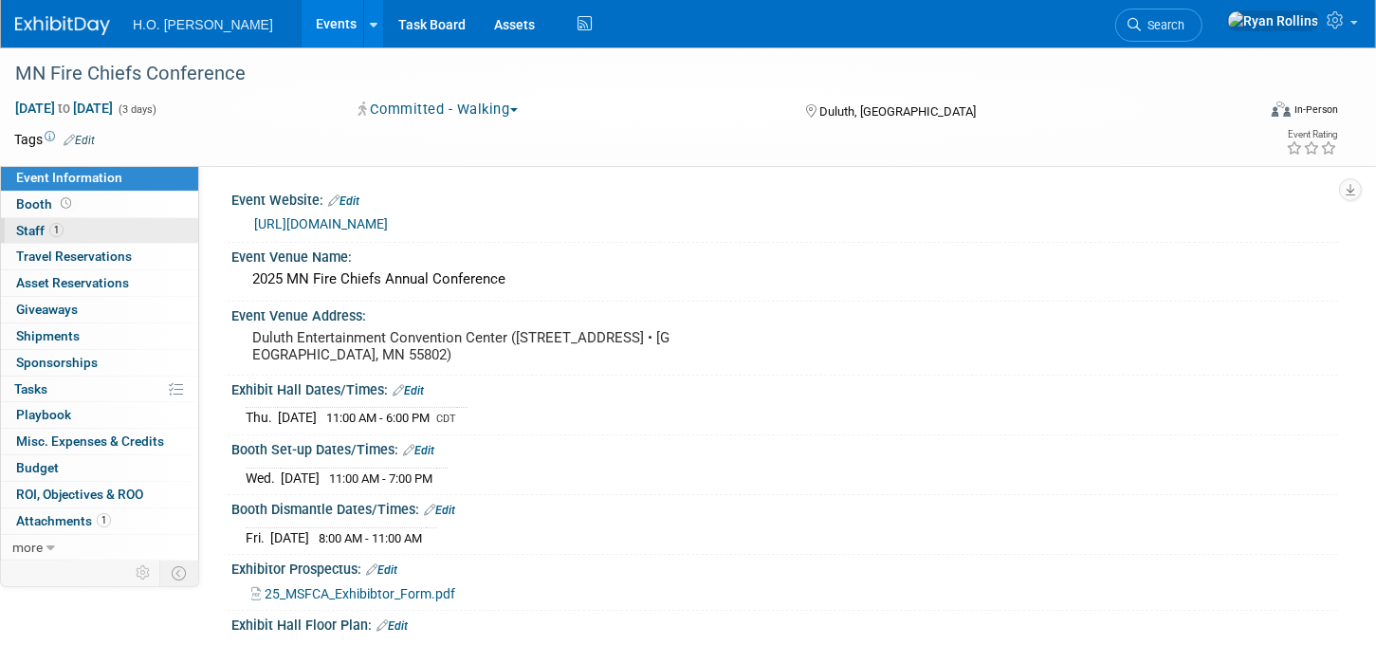
click at [16, 223] on span "Staff 1" at bounding box center [39, 230] width 47 height 15
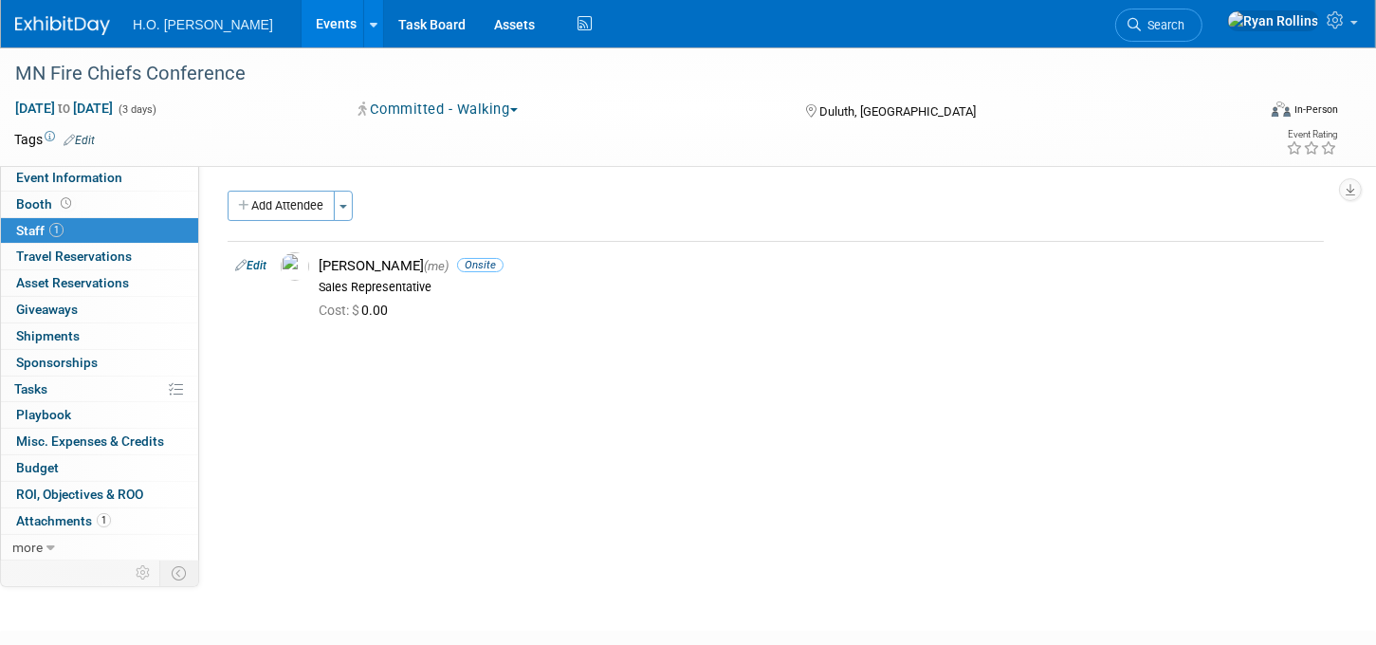
click at [302, 14] on link "Events" at bounding box center [336, 23] width 69 height 47
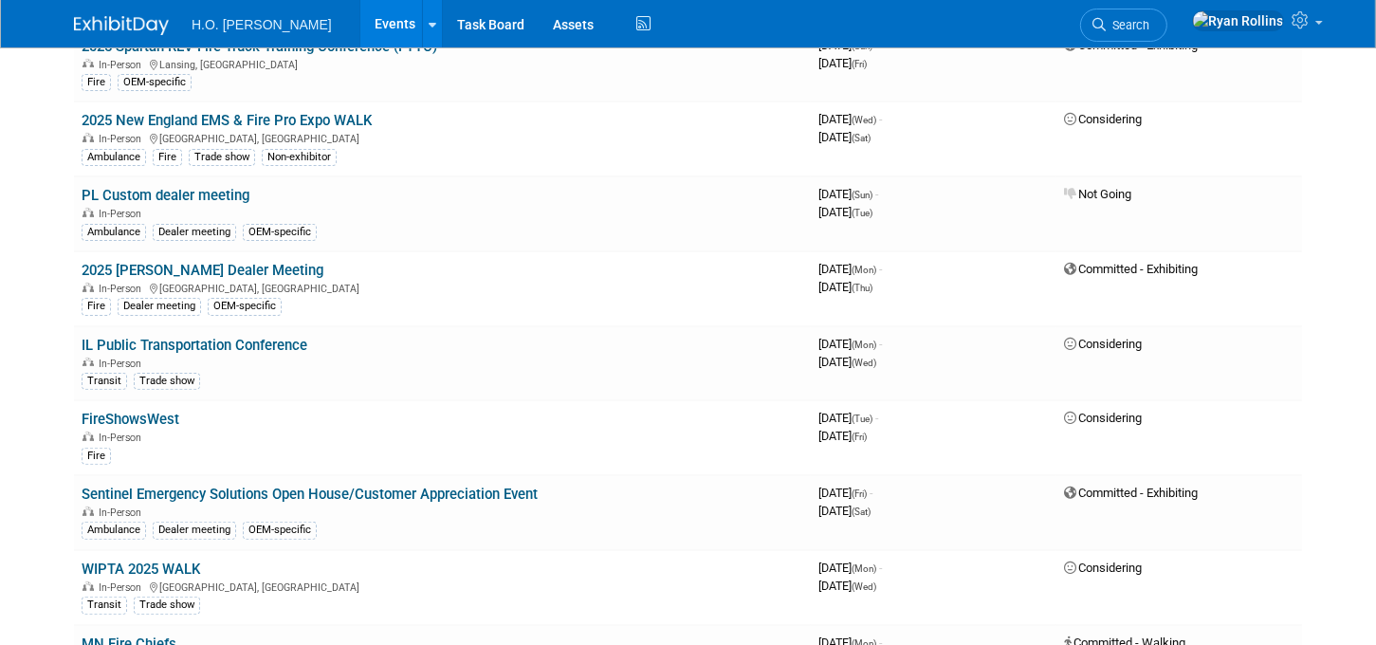
scroll to position [549, 0]
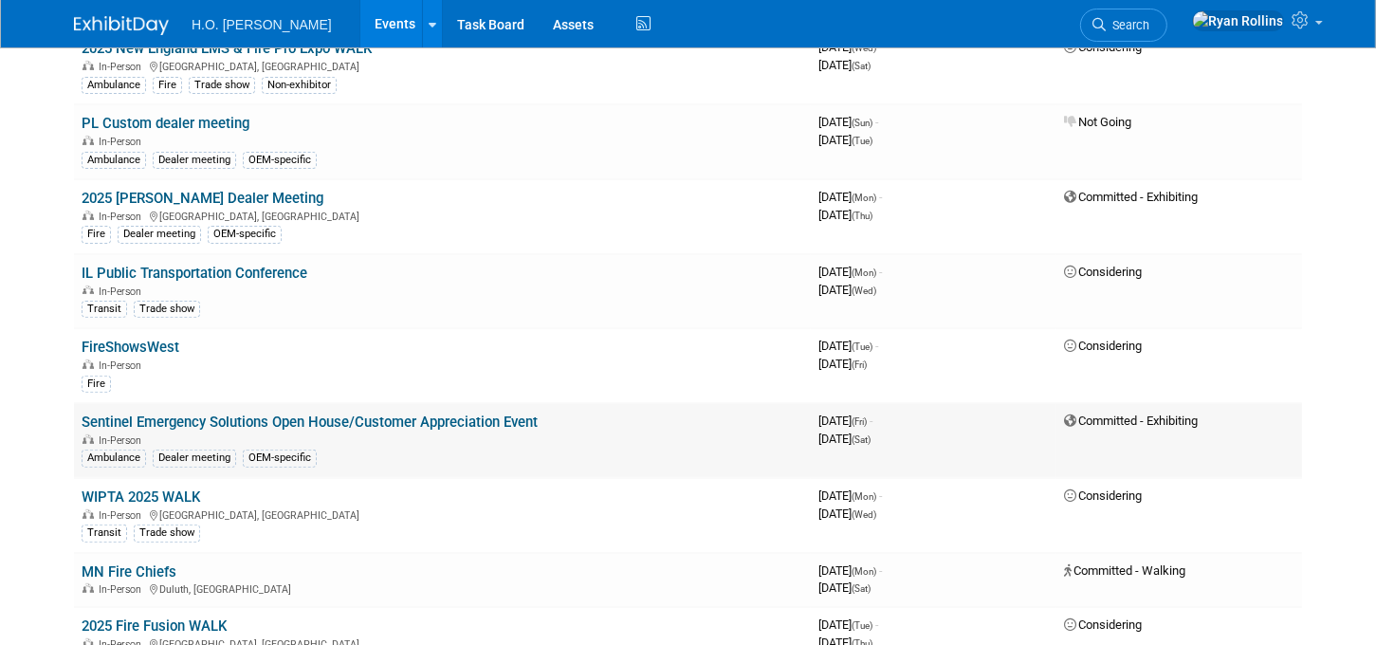
click at [410, 415] on link "Sentinel Emergency Solutions Open House/Customer Appreciation Event" at bounding box center [310, 422] width 456 height 17
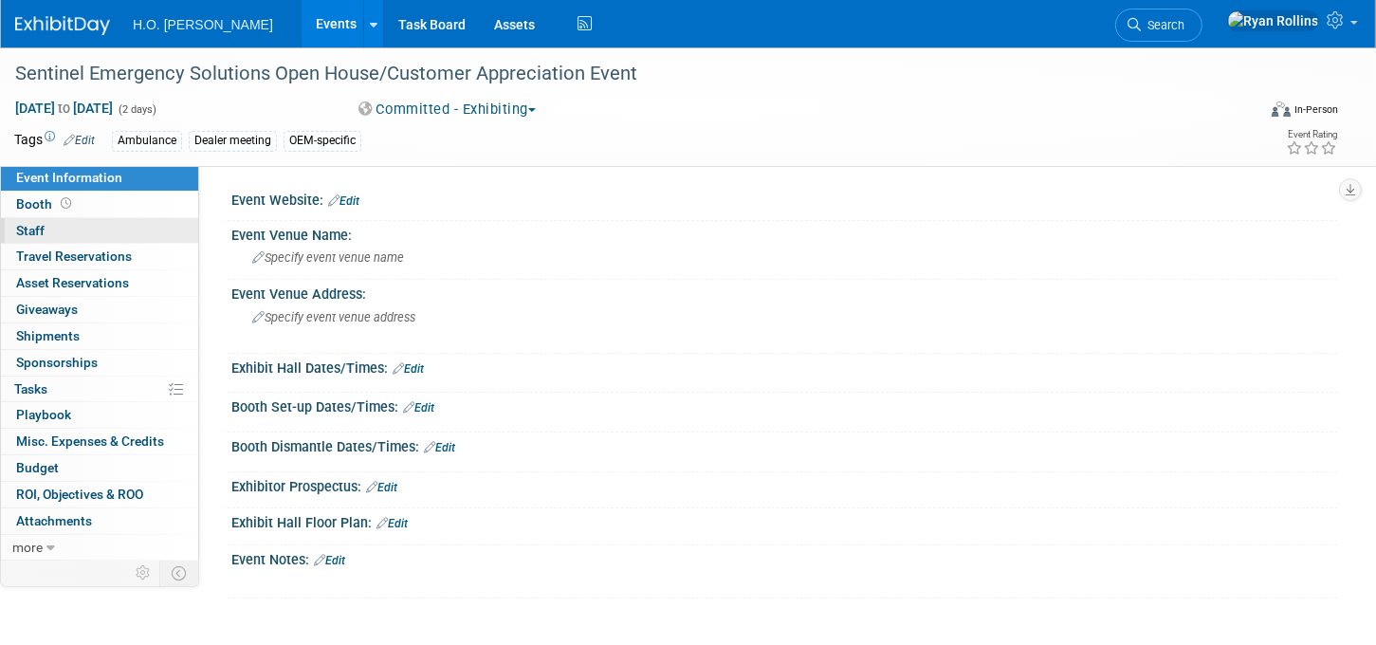
click at [27, 229] on span "Staff 0" at bounding box center [30, 230] width 28 height 15
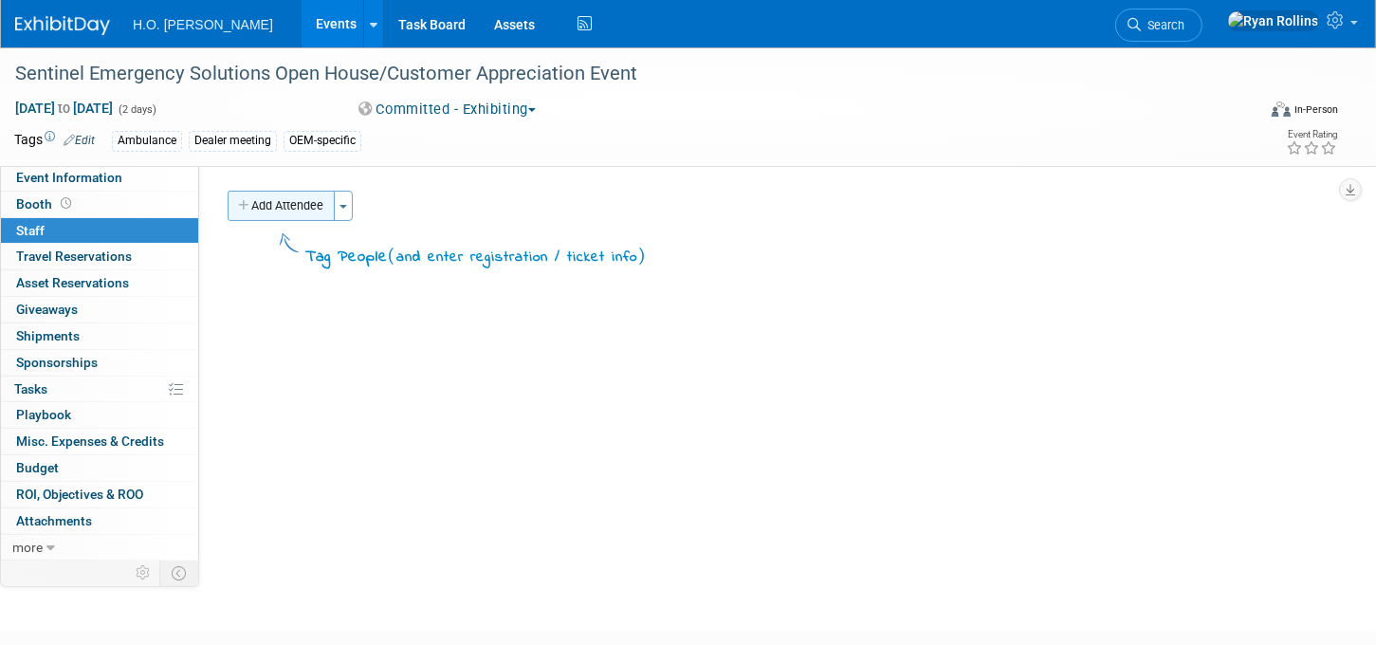
click at [292, 214] on button "Add Attendee" at bounding box center [281, 206] width 107 height 30
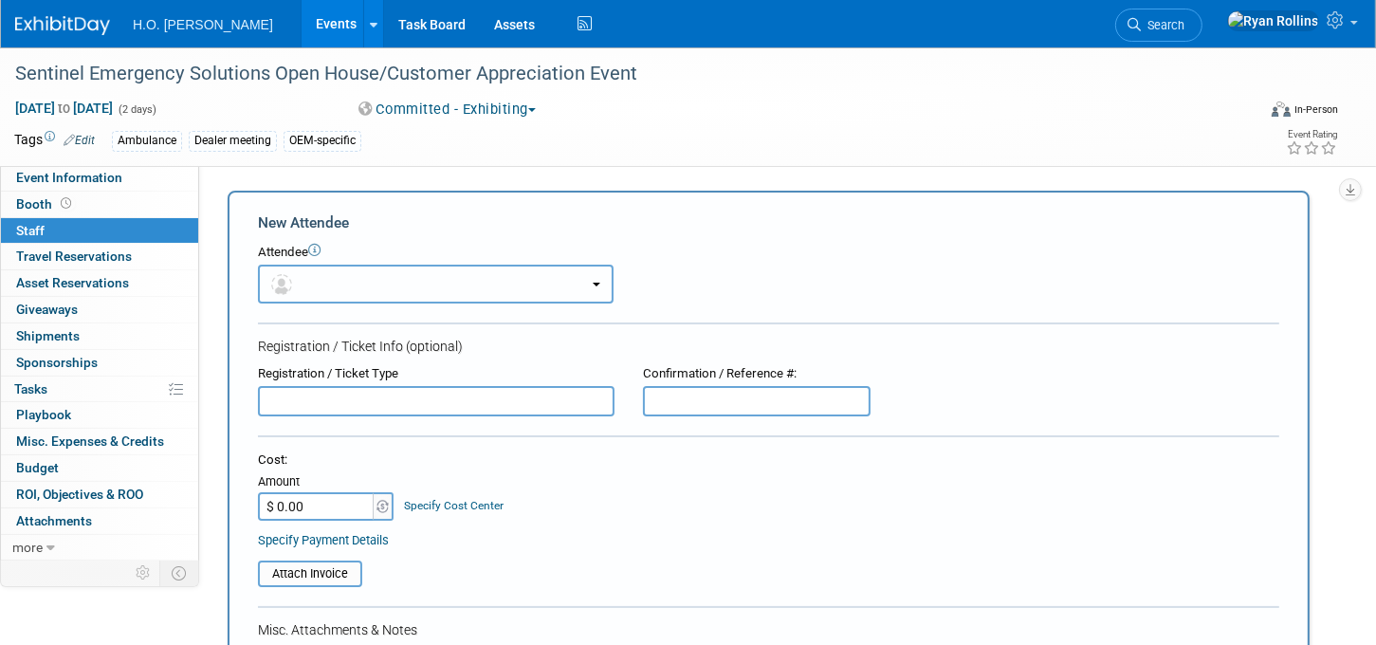
click at [296, 288] on span "button" at bounding box center [285, 283] width 28 height 15
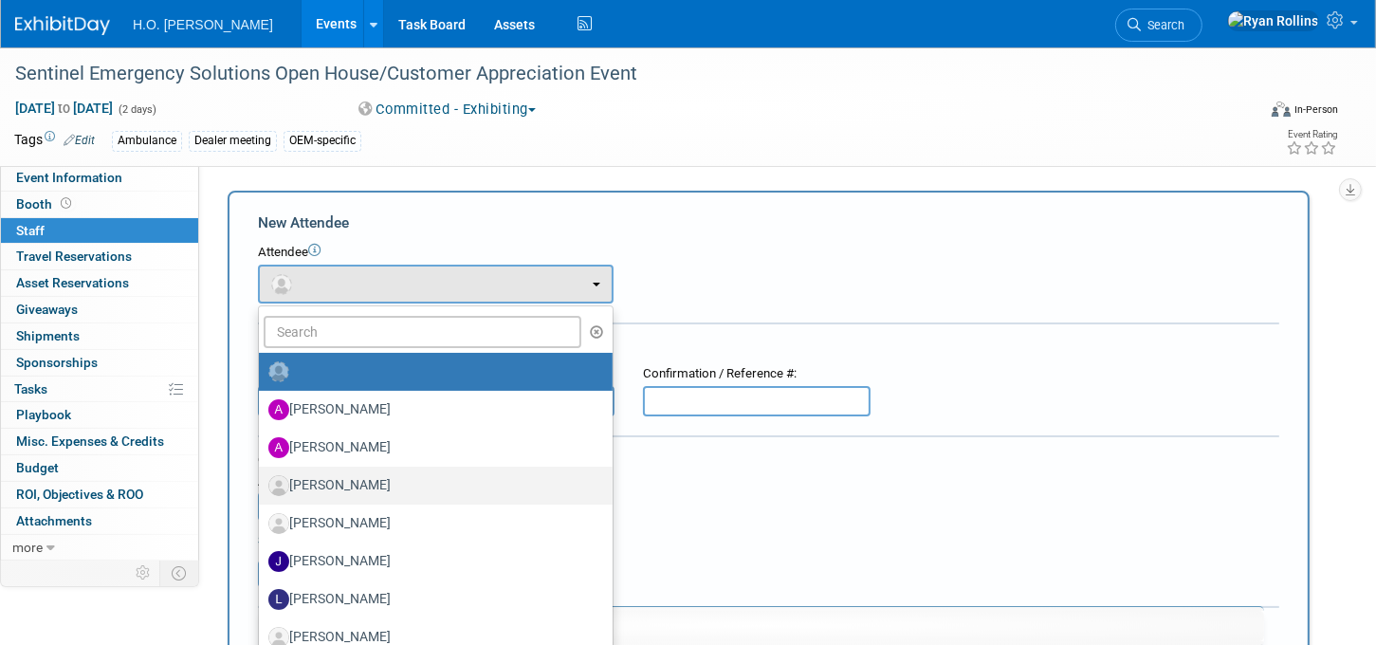
scroll to position [504, 0]
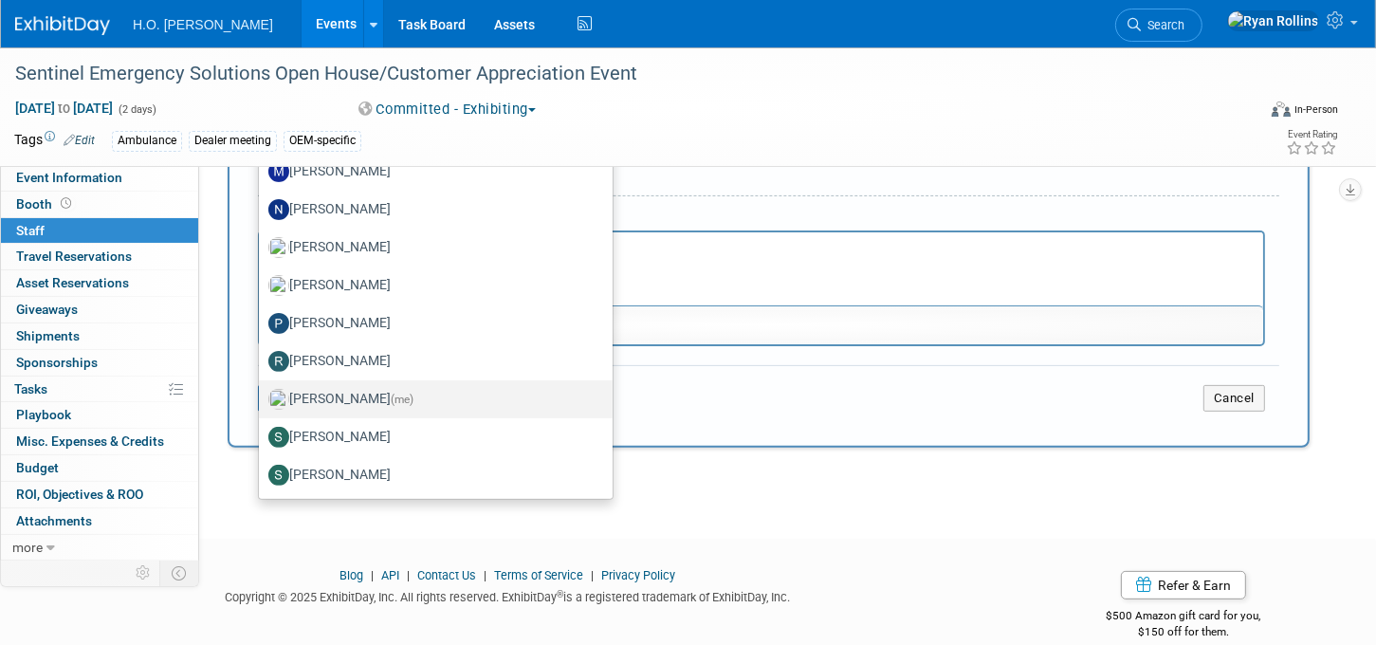
click at [364, 399] on label "Ryan Rollins (me)" at bounding box center [430, 399] width 325 height 30
click at [262, 399] on input "Ryan Rollins (me)" at bounding box center [255, 397] width 12 height 12
select select "18509a1a-d312-491b-a973-dfeab5b365b6"
select select "4"
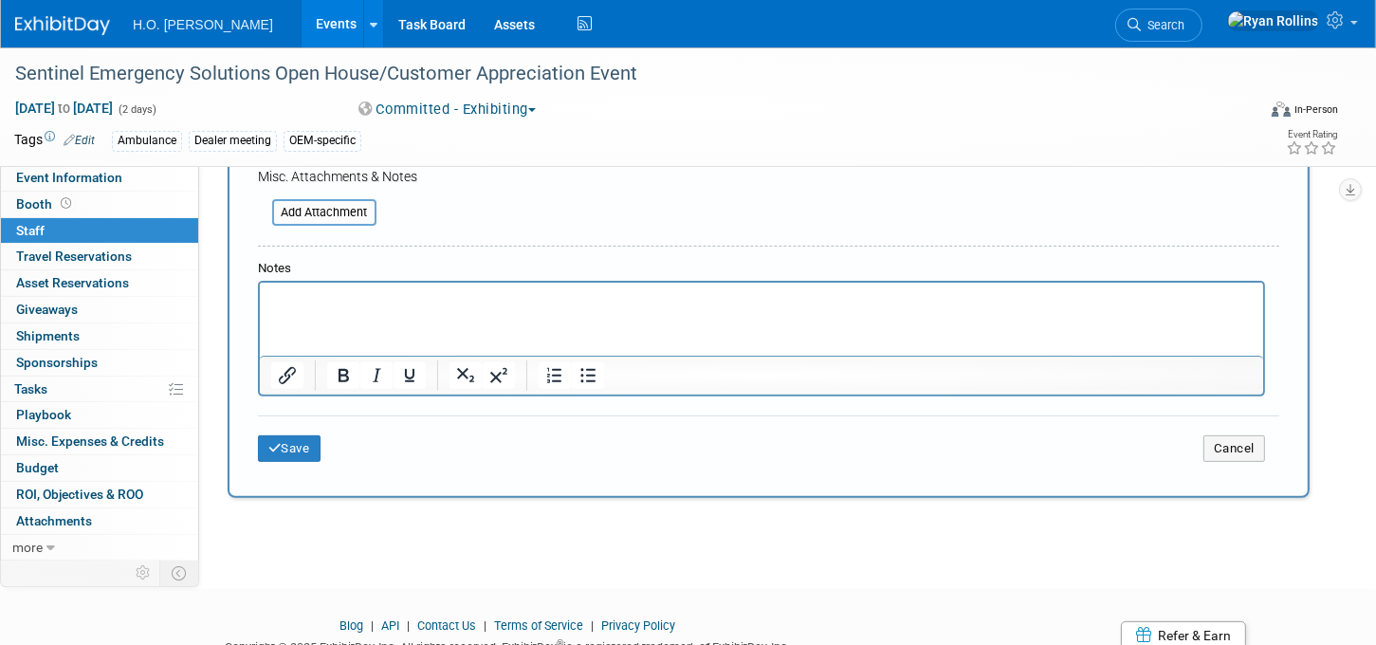
scroll to position [563, 0]
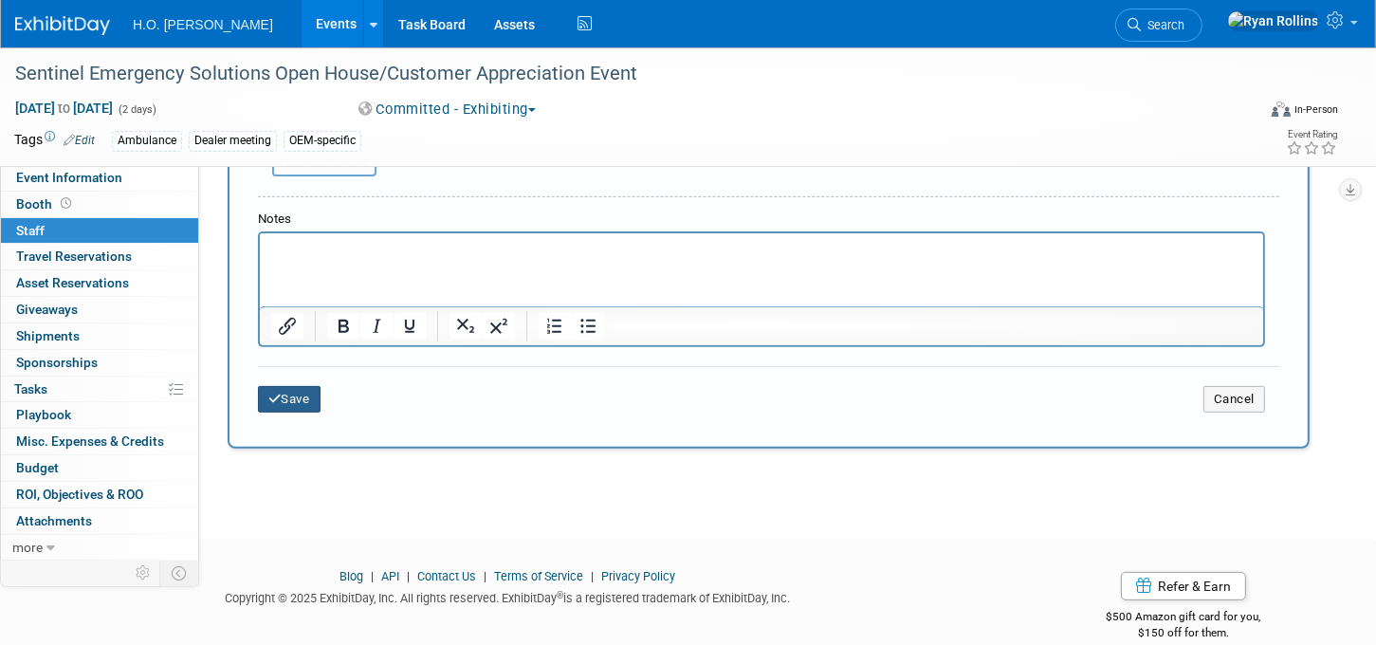
click at [304, 394] on button "Save" at bounding box center [289, 399] width 63 height 27
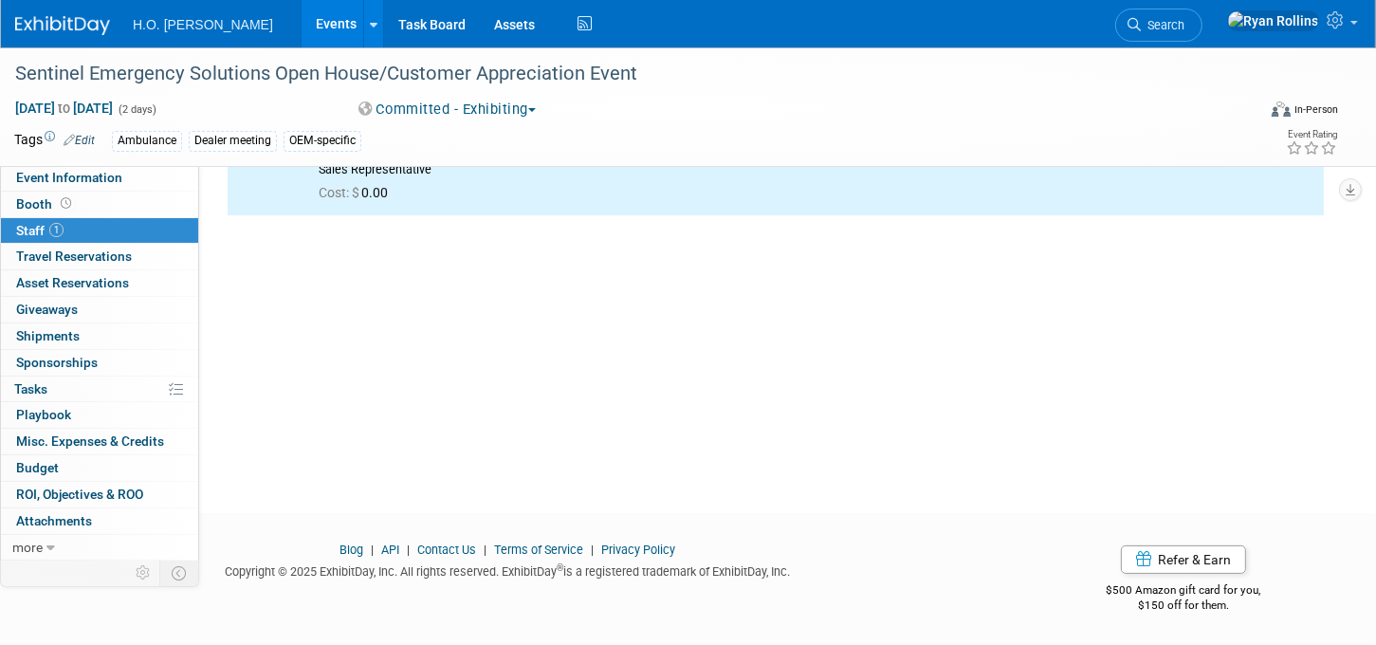
scroll to position [0, 0]
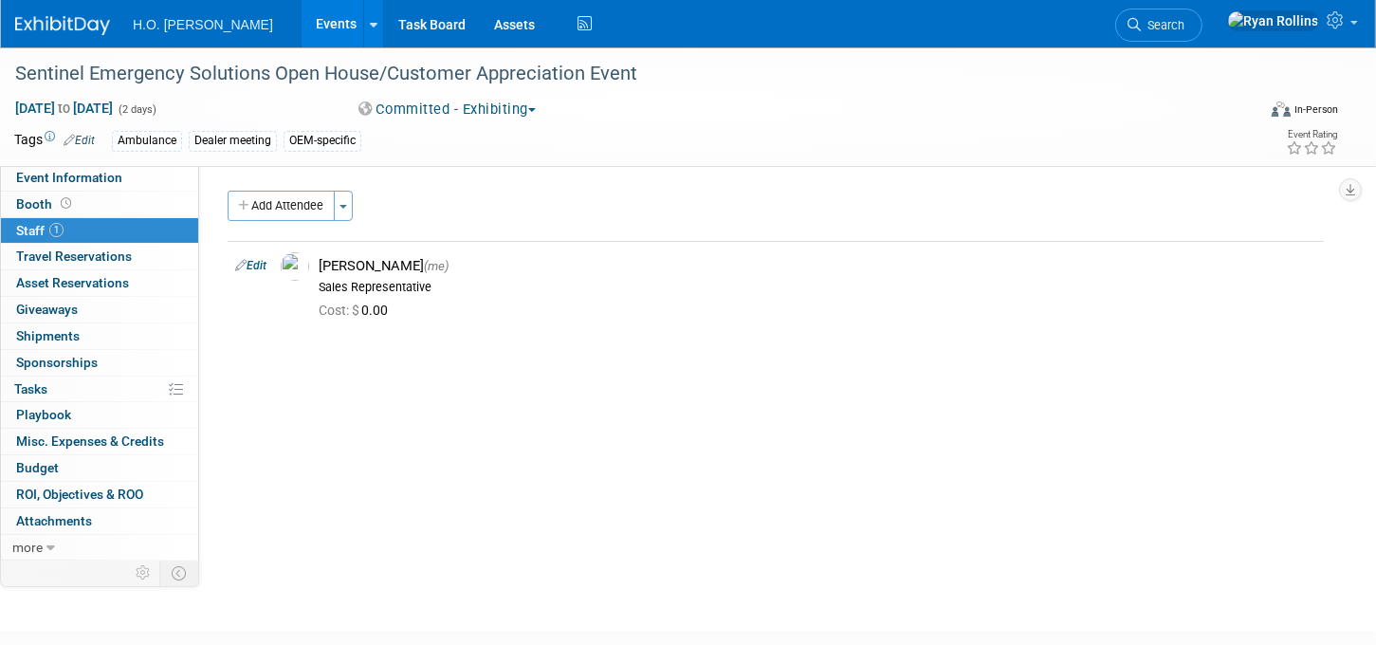
click at [302, 27] on link "Events" at bounding box center [336, 23] width 69 height 47
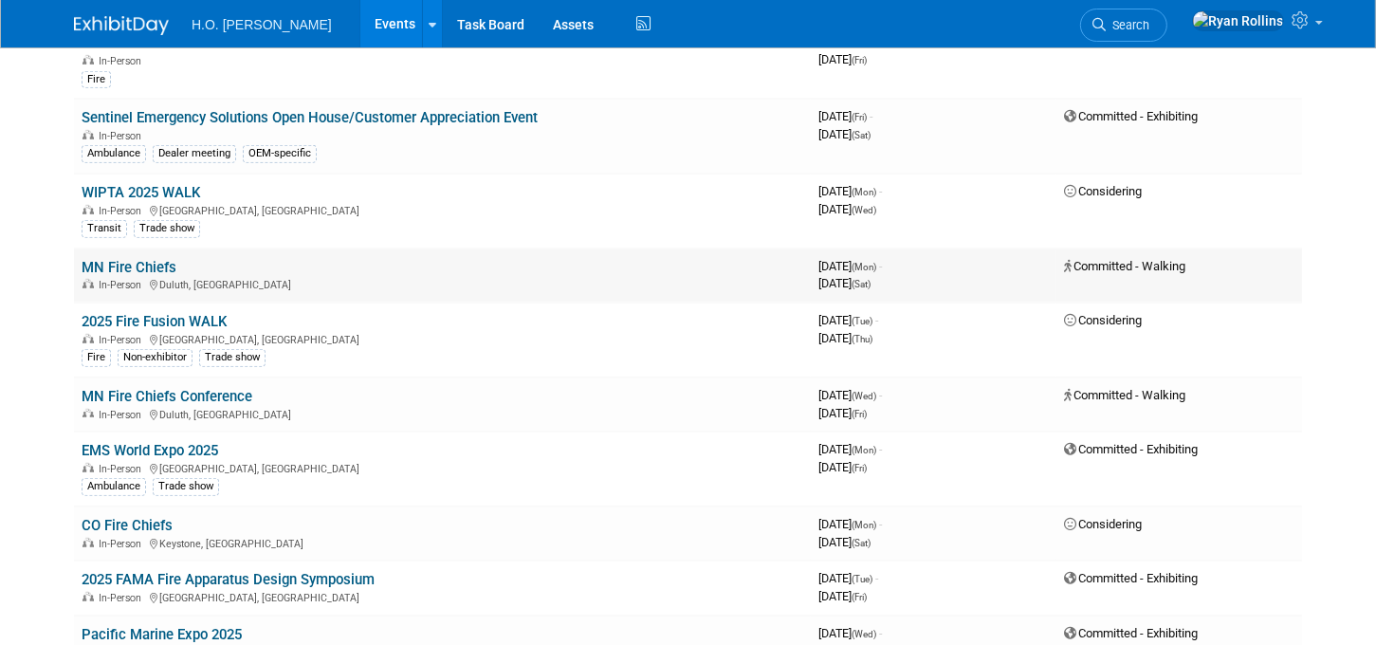
scroll to position [882, 0]
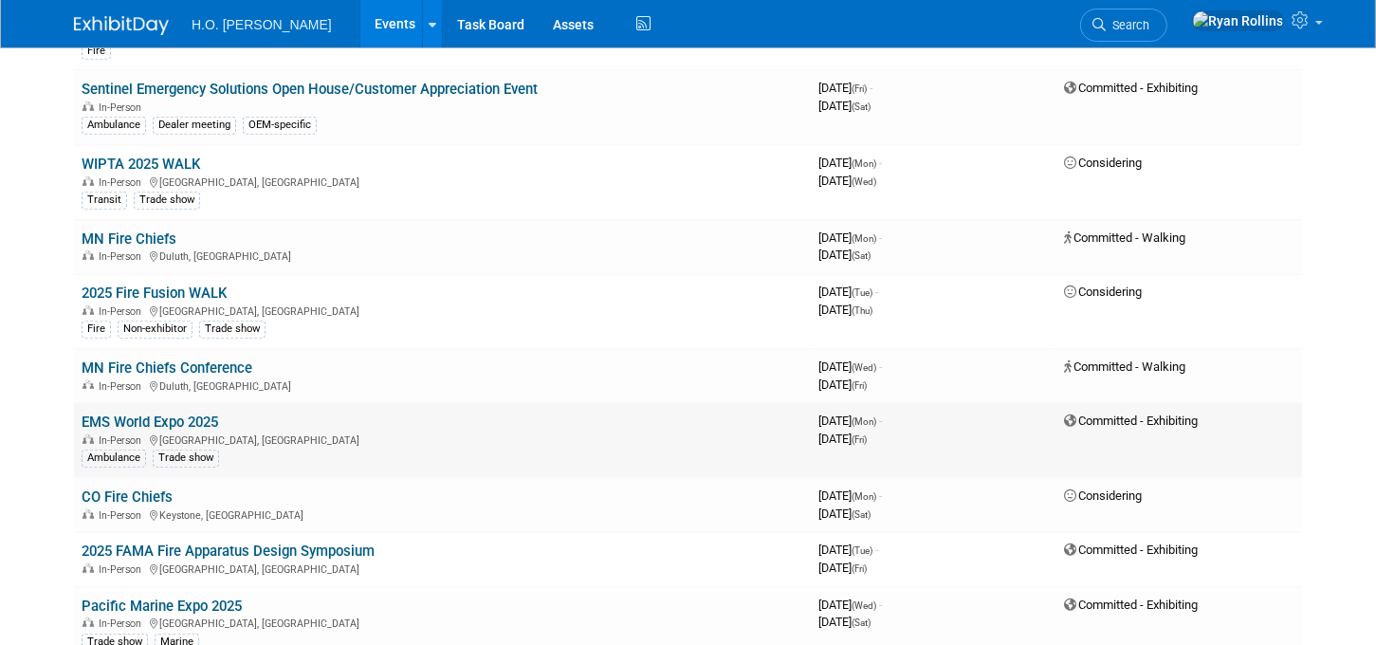
click at [182, 414] on link "EMS World Expo 2025" at bounding box center [150, 422] width 137 height 17
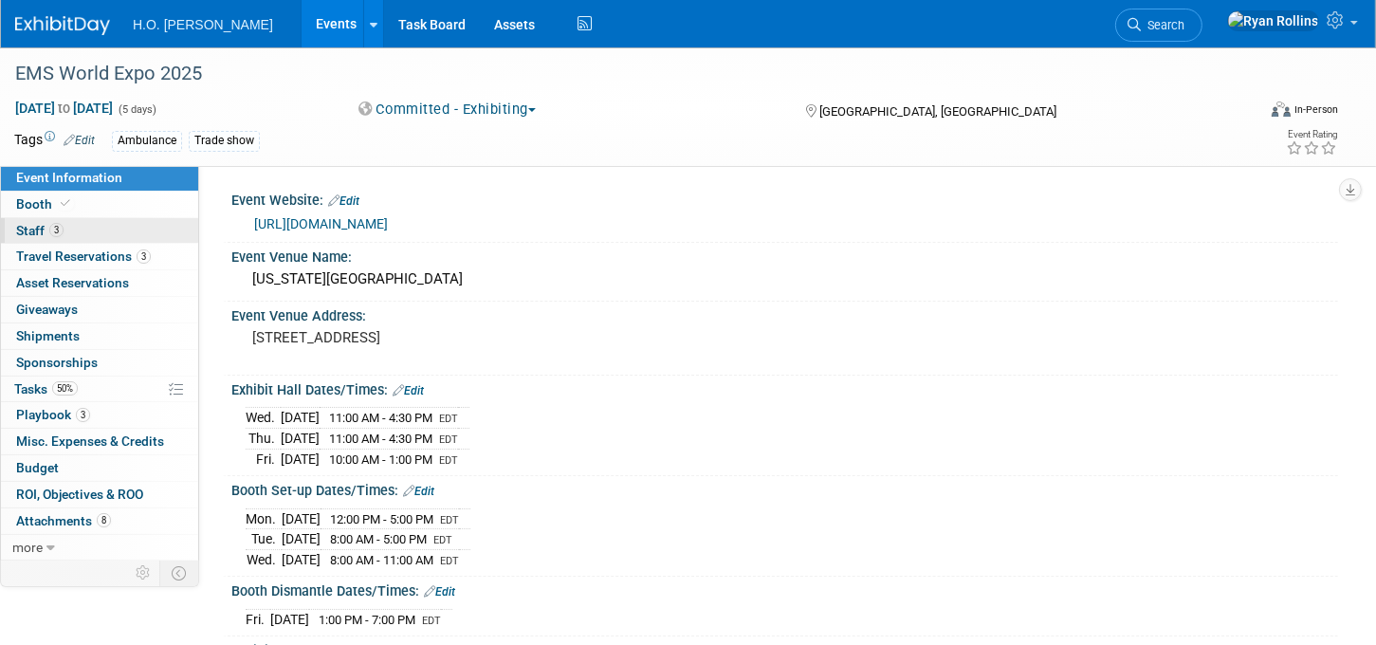
click at [31, 221] on link "3 Staff 3" at bounding box center [99, 231] width 197 height 26
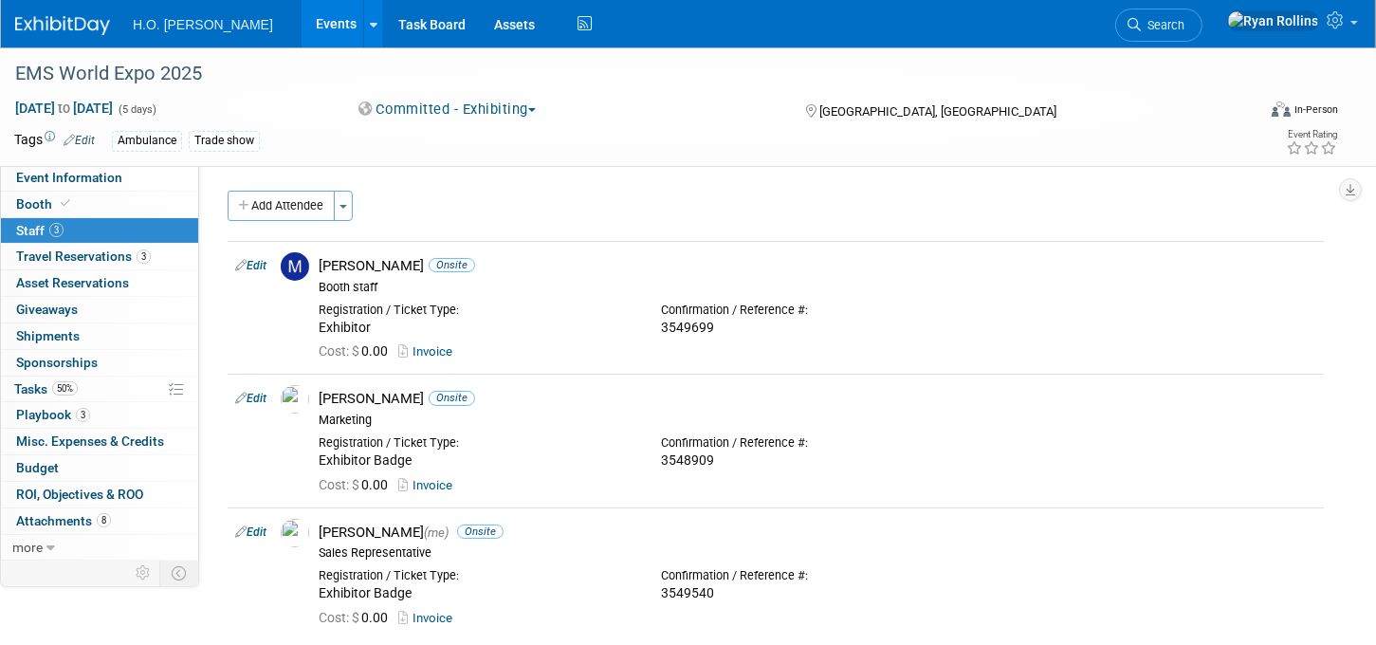
click at [302, 25] on link "Events" at bounding box center [336, 23] width 69 height 47
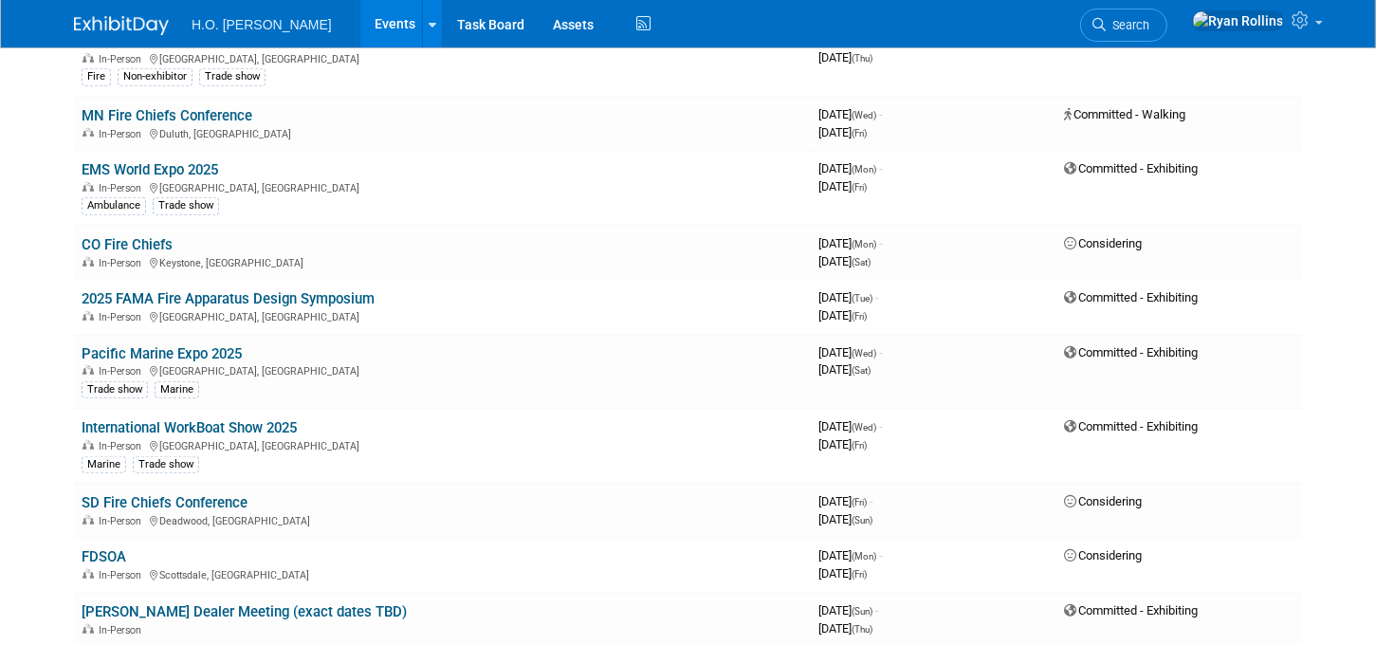
scroll to position [1135, 0]
click at [174, 493] on link "SD Fire Chiefs Conference" at bounding box center [165, 501] width 166 height 17
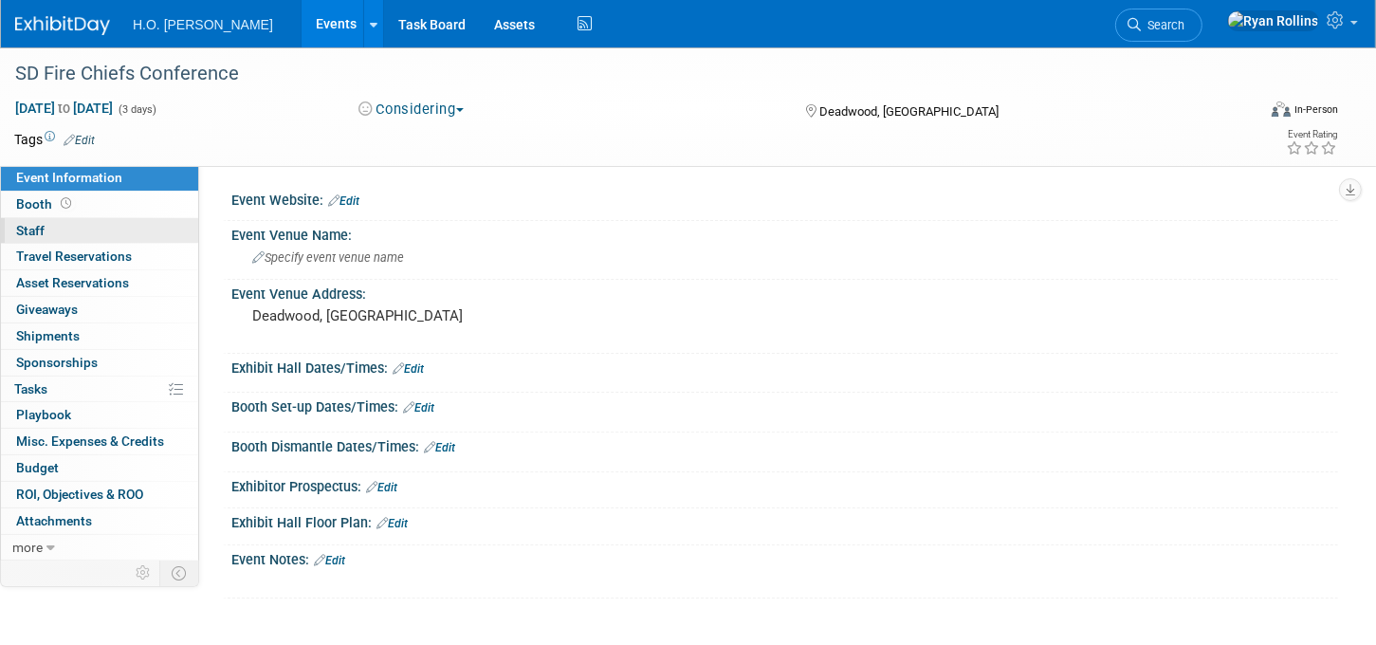
click at [23, 227] on span "Staff 0" at bounding box center [30, 230] width 28 height 15
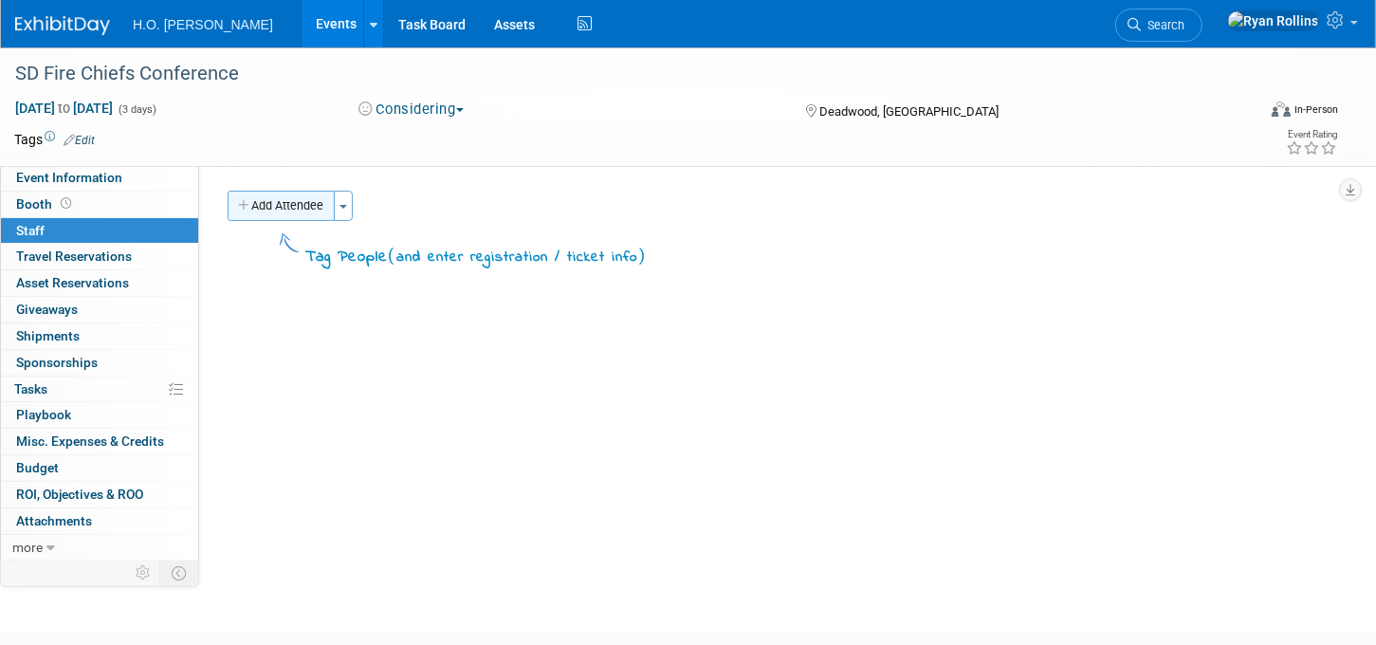
click at [328, 203] on button "Add Attendee" at bounding box center [281, 206] width 107 height 30
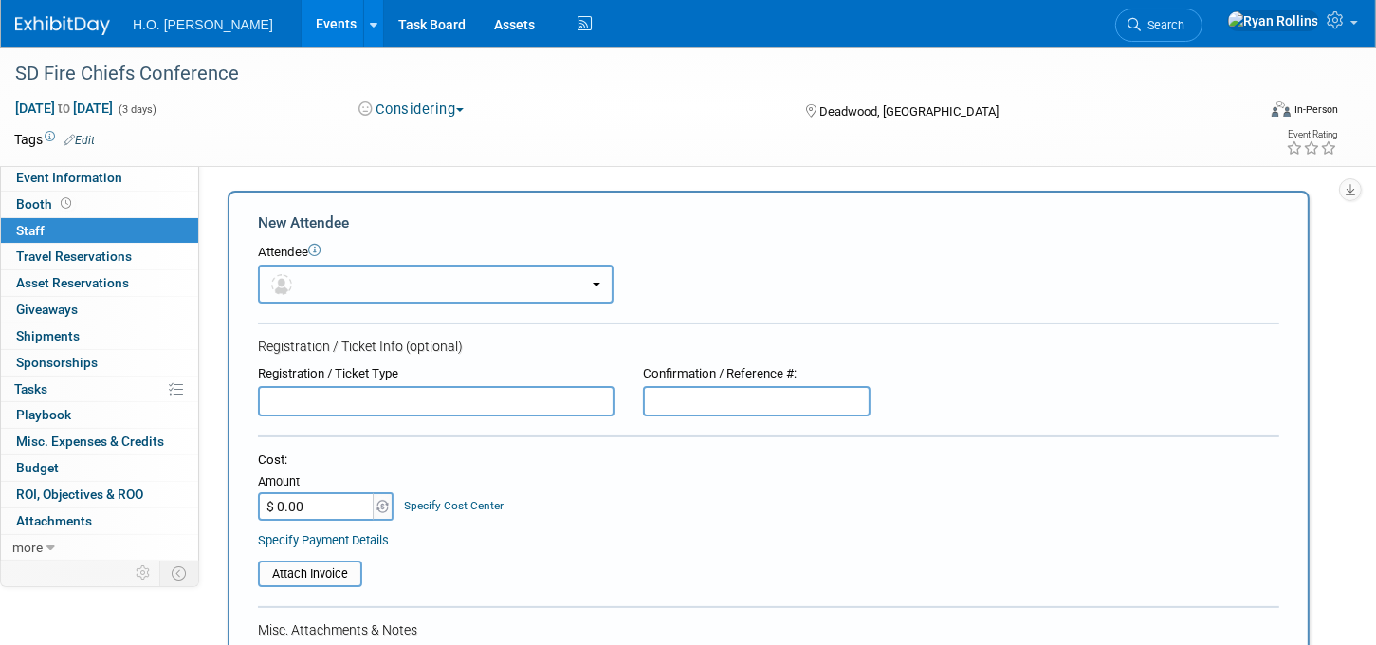
click at [389, 284] on button "button" at bounding box center [436, 284] width 356 height 39
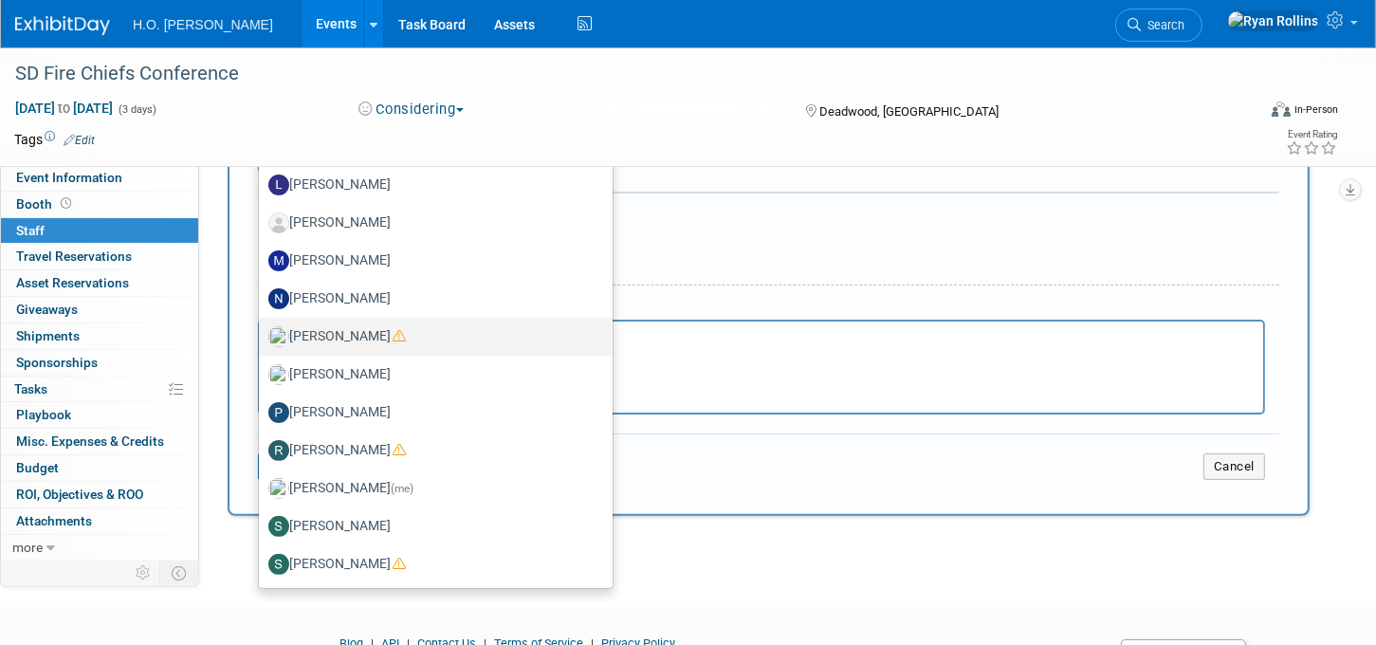
scroll to position [524, 0]
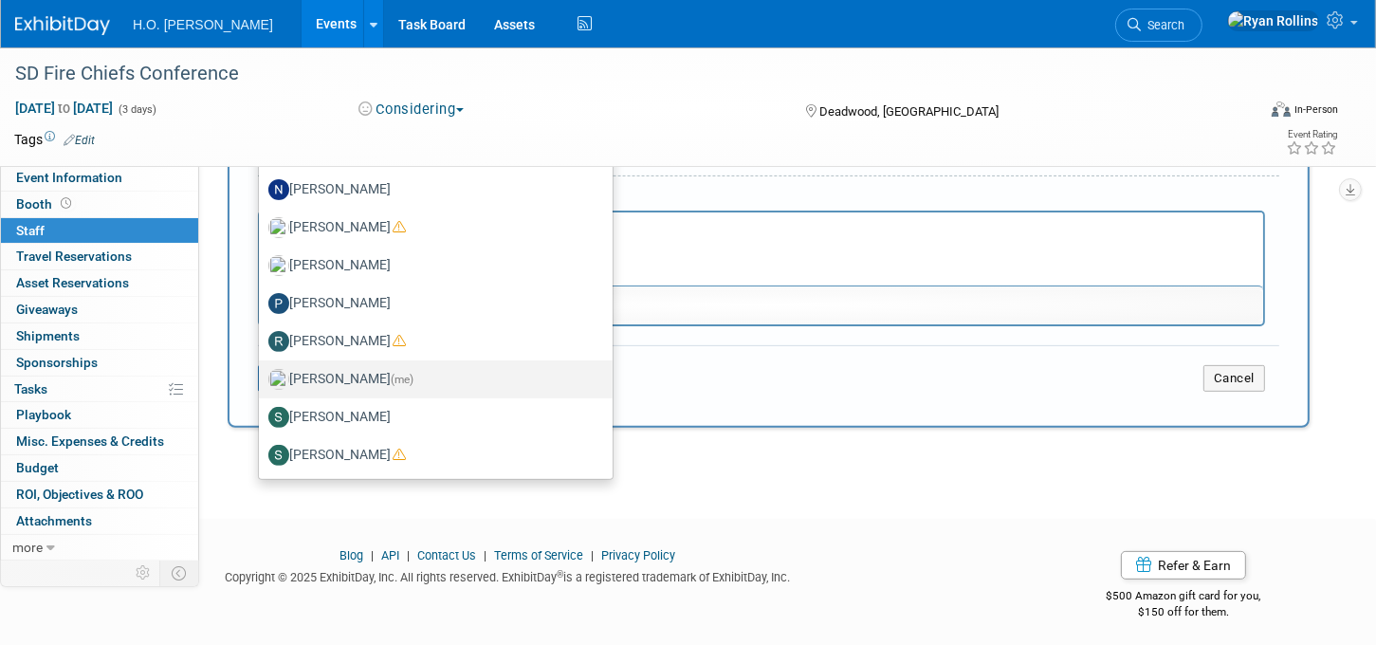
click at [345, 375] on label "Ryan Rollins (me)" at bounding box center [430, 379] width 325 height 30
click at [262, 375] on input "Ryan Rollins (me)" at bounding box center [255, 377] width 12 height 12
select select "18509a1a-d312-491b-a973-dfeab5b365b6"
select select "4"
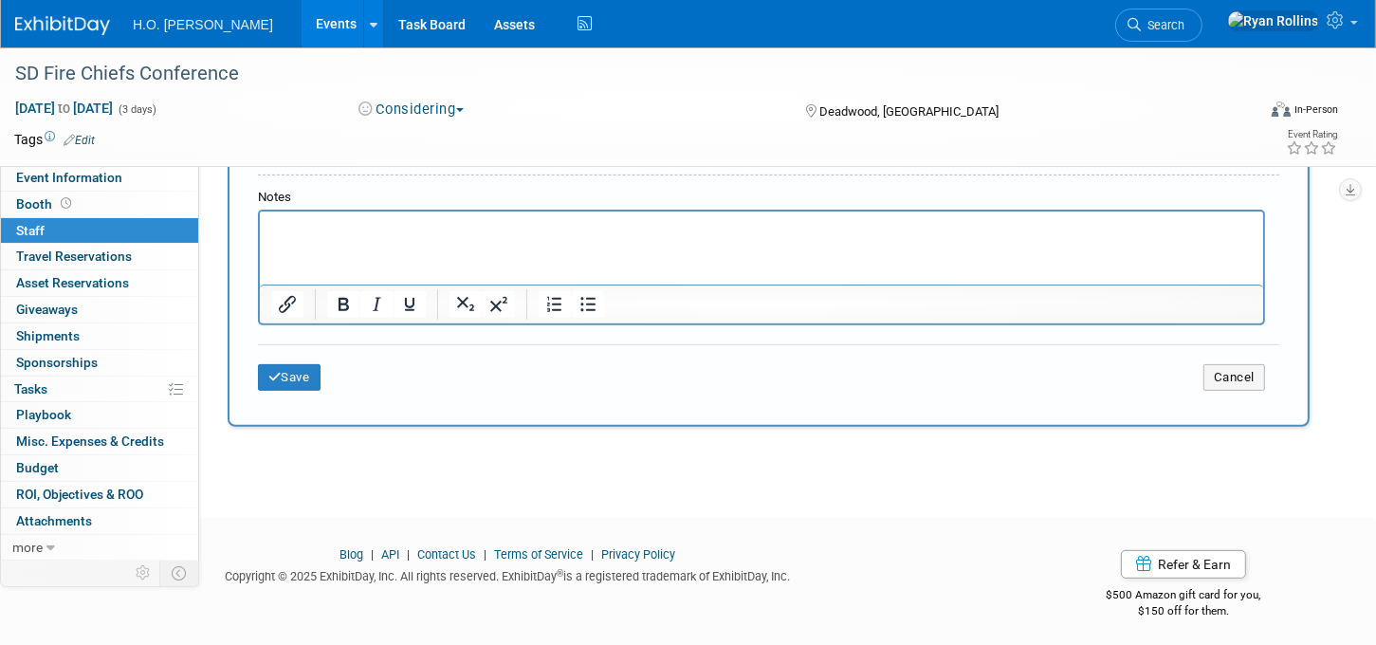
scroll to position [584, 0]
click at [293, 380] on button "Save" at bounding box center [289, 378] width 63 height 27
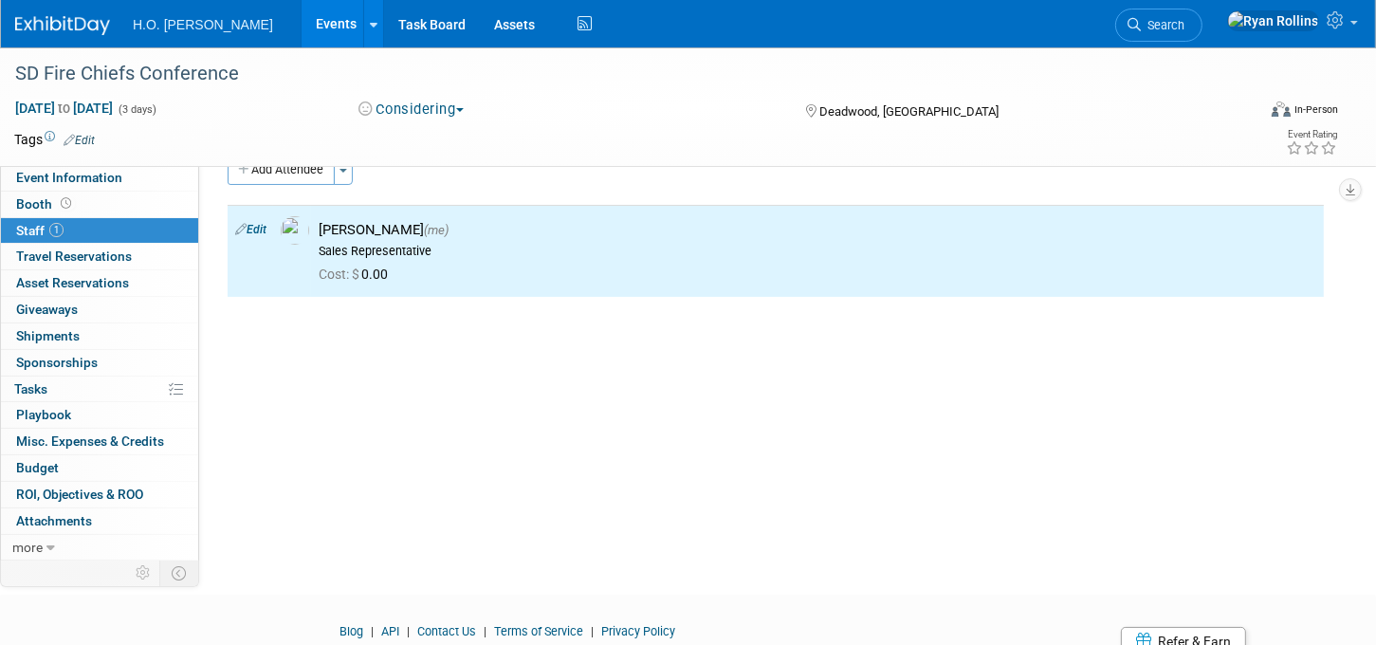
scroll to position [0, 0]
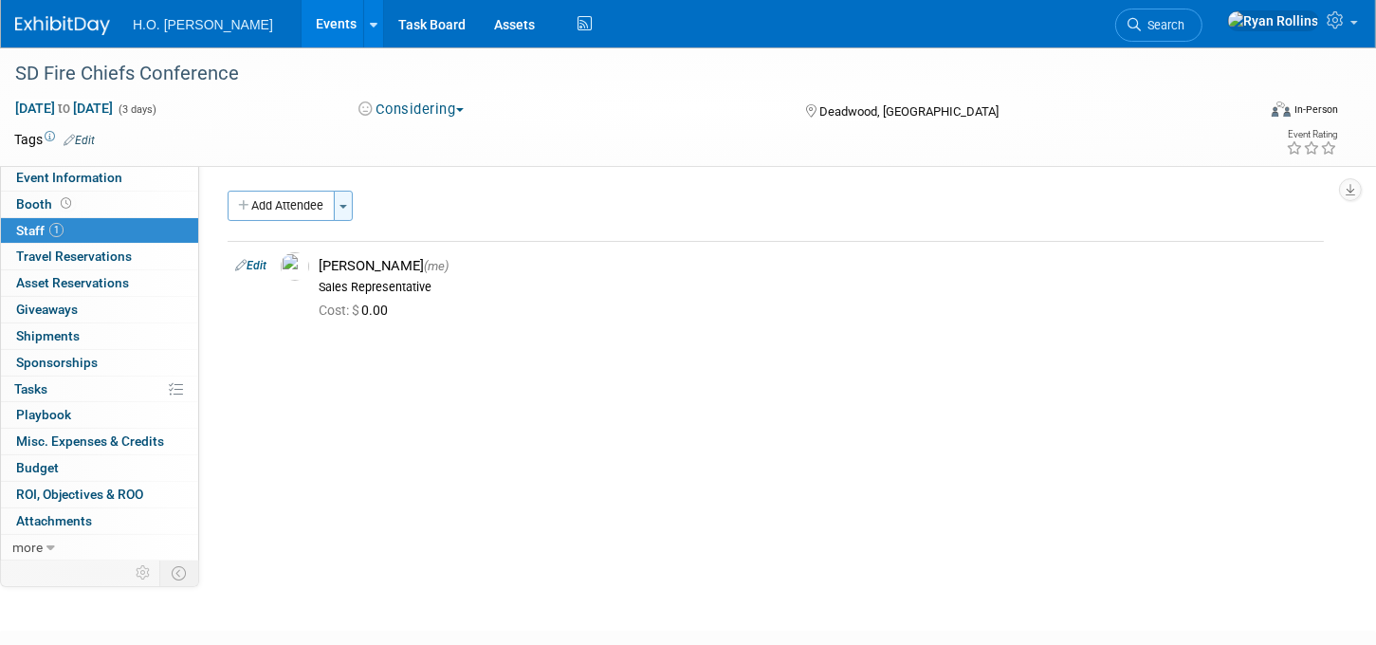
click at [341, 200] on button "Toggle Dropdown" at bounding box center [343, 206] width 19 height 30
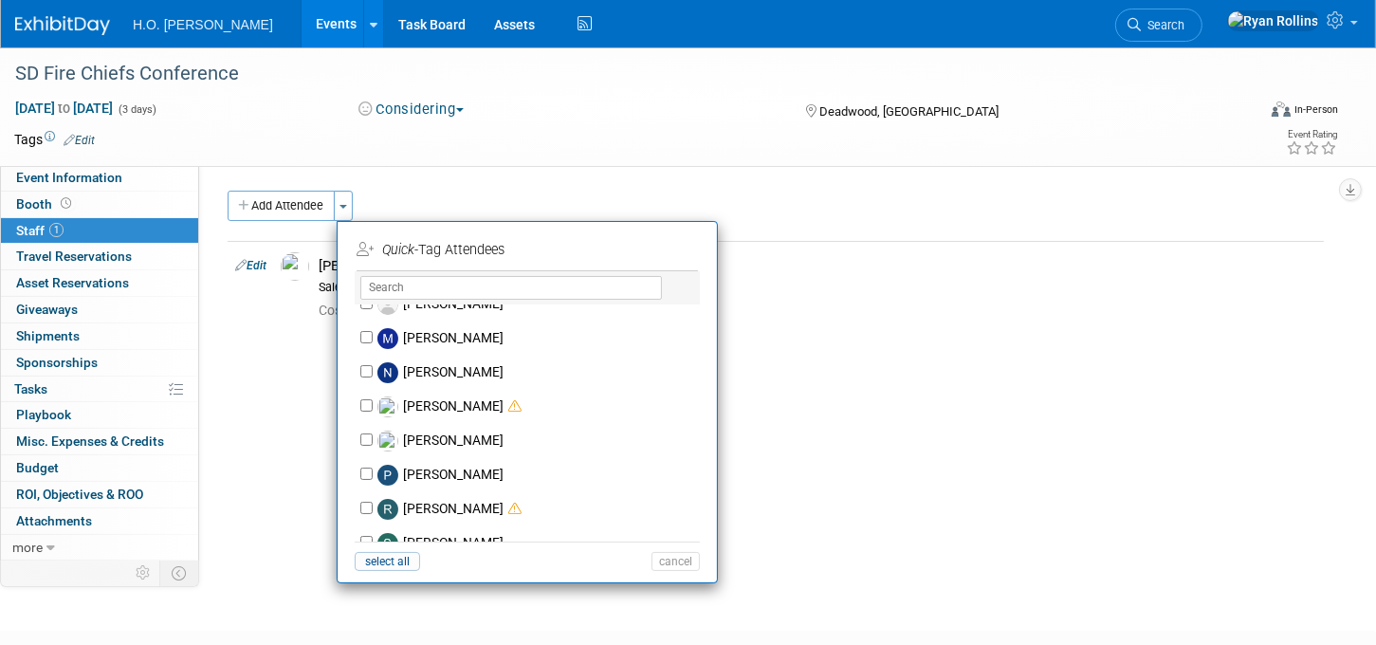
scroll to position [278, 0]
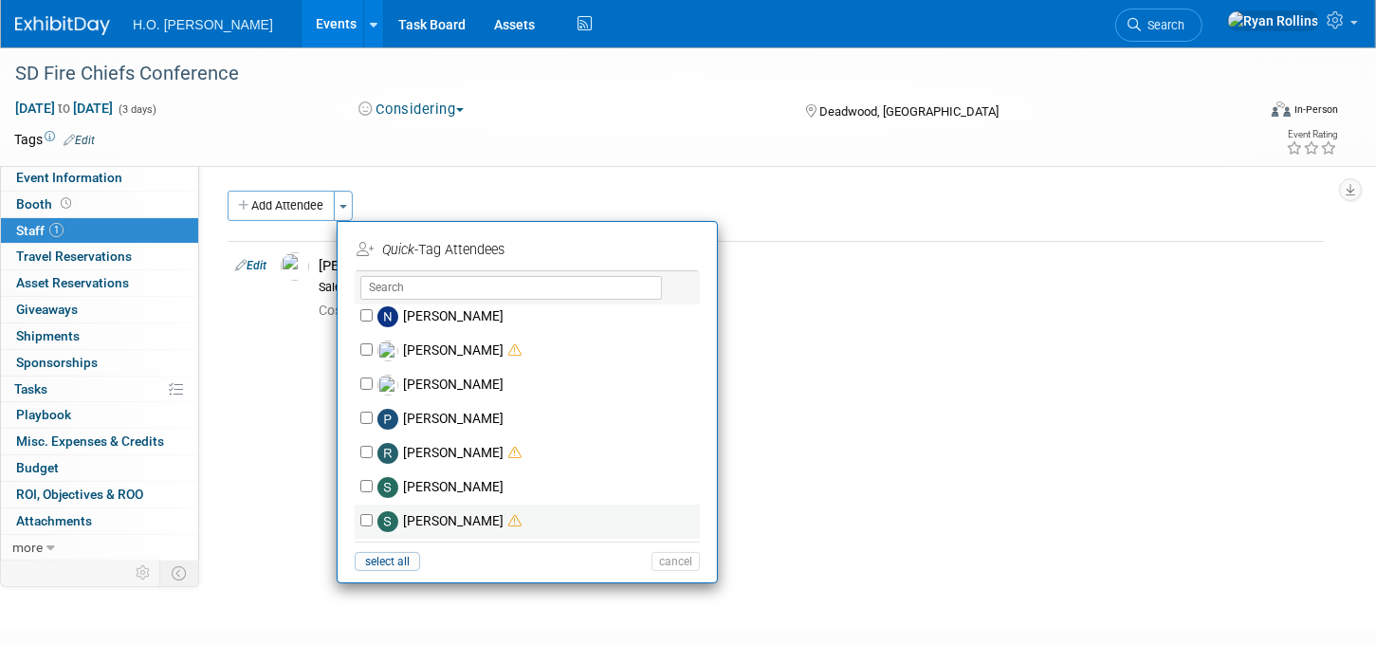
click at [508, 519] on icon at bounding box center [514, 521] width 13 height 13
click at [373, 519] on input "Spencer Selig" at bounding box center [366, 520] width 12 height 12
click at [508, 519] on icon at bounding box center [514, 521] width 13 height 13
click at [373, 519] on input "Spencer Selig" at bounding box center [366, 520] width 12 height 12
checkbox input "false"
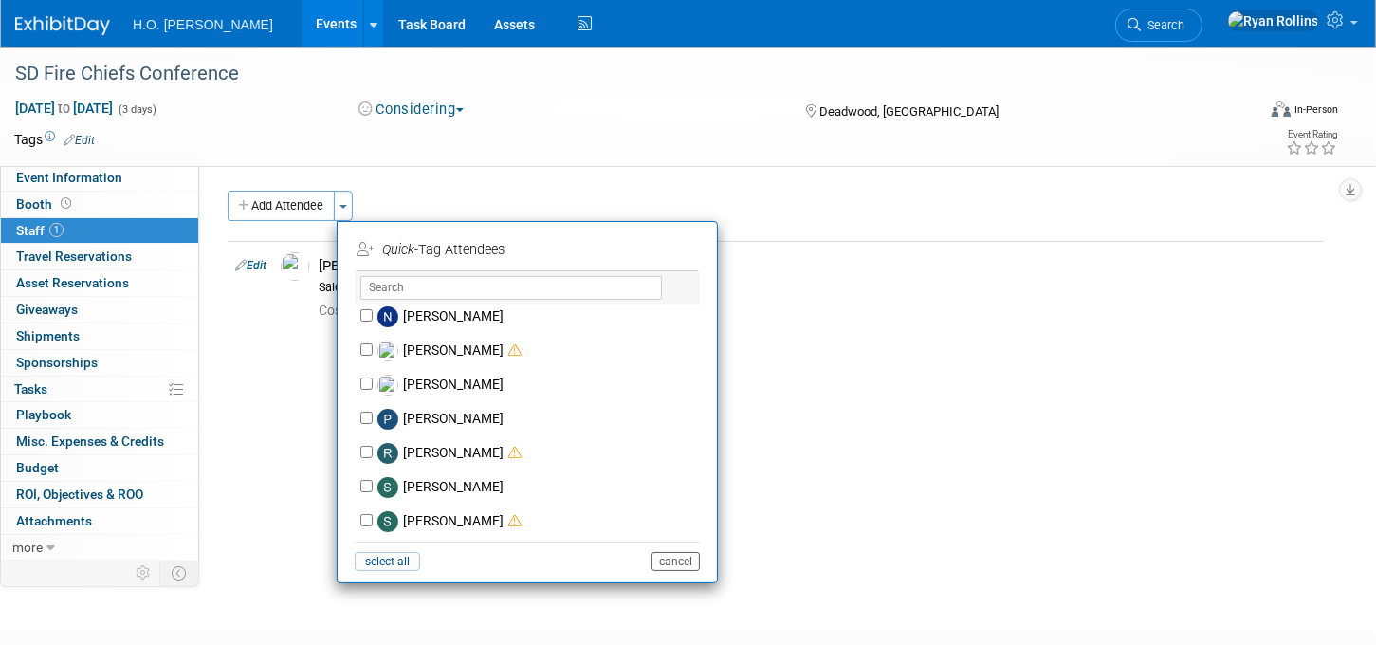
click at [678, 561] on button "cancel" at bounding box center [676, 561] width 48 height 19
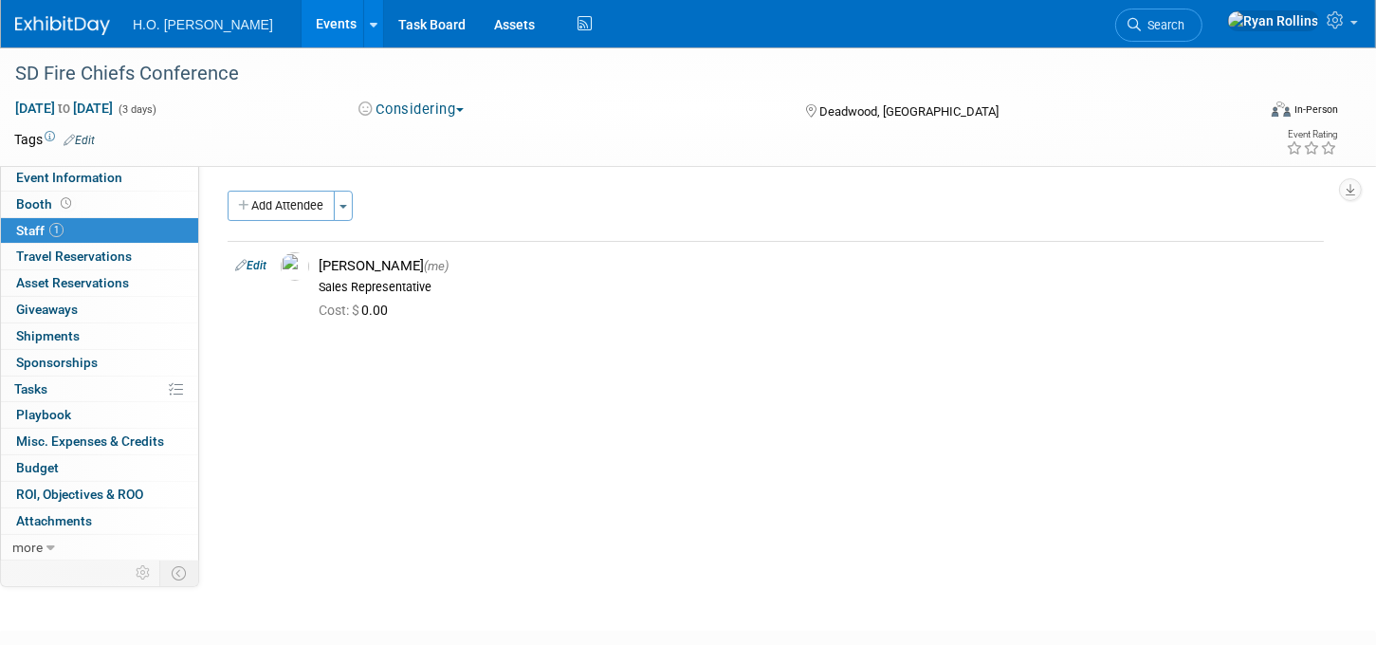
click at [302, 19] on link "Events" at bounding box center [336, 23] width 69 height 47
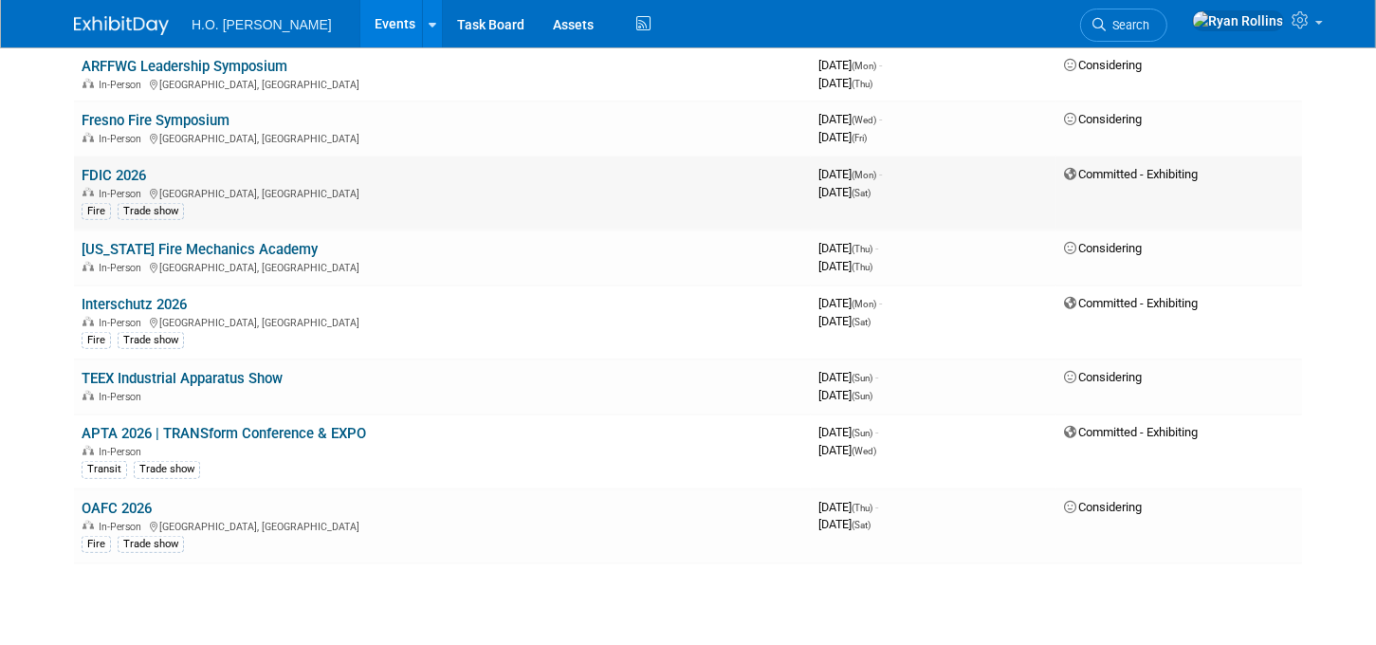
scroll to position [1848, 0]
